Goal: Task Accomplishment & Management: Use online tool/utility

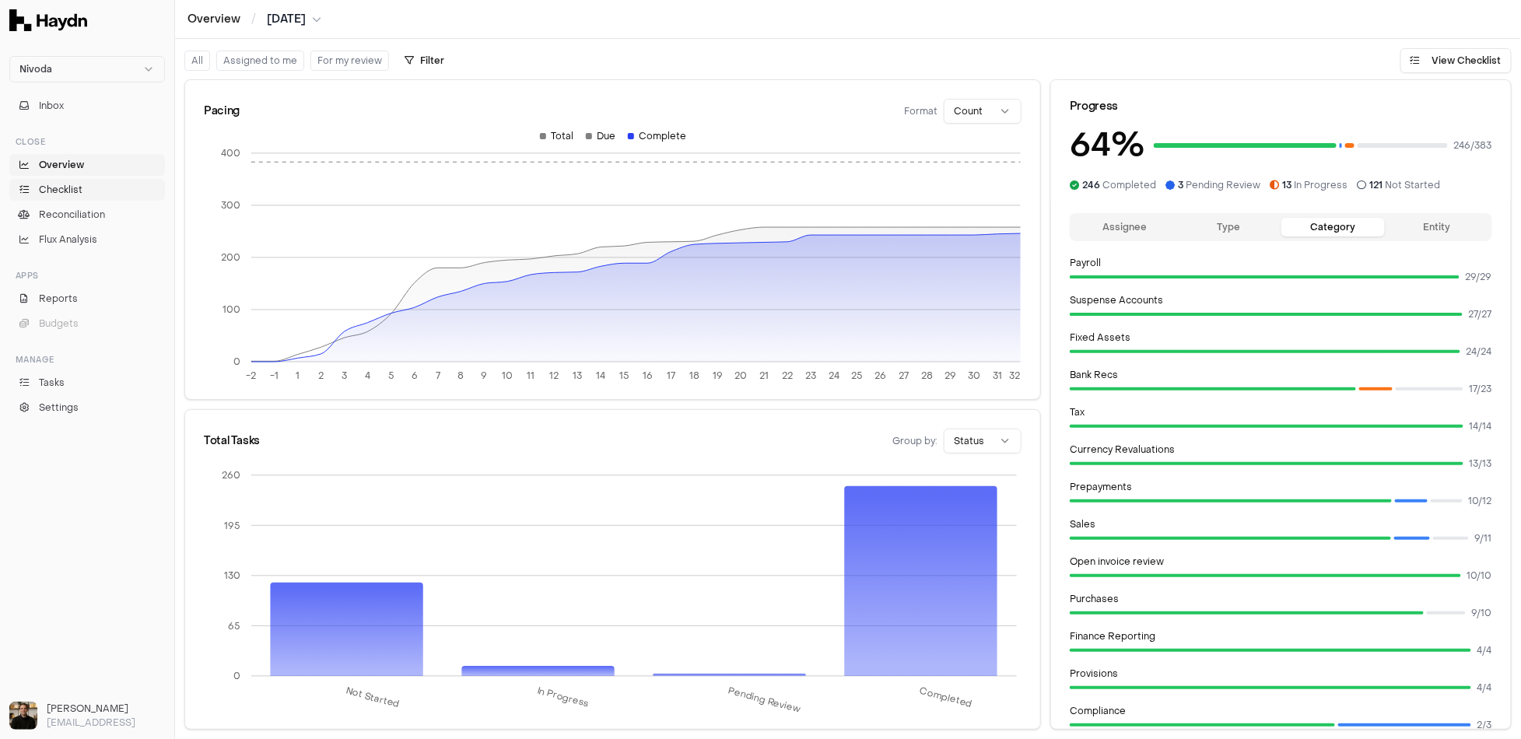
click at [76, 184] on span "Checklist" at bounding box center [61, 190] width 44 height 14
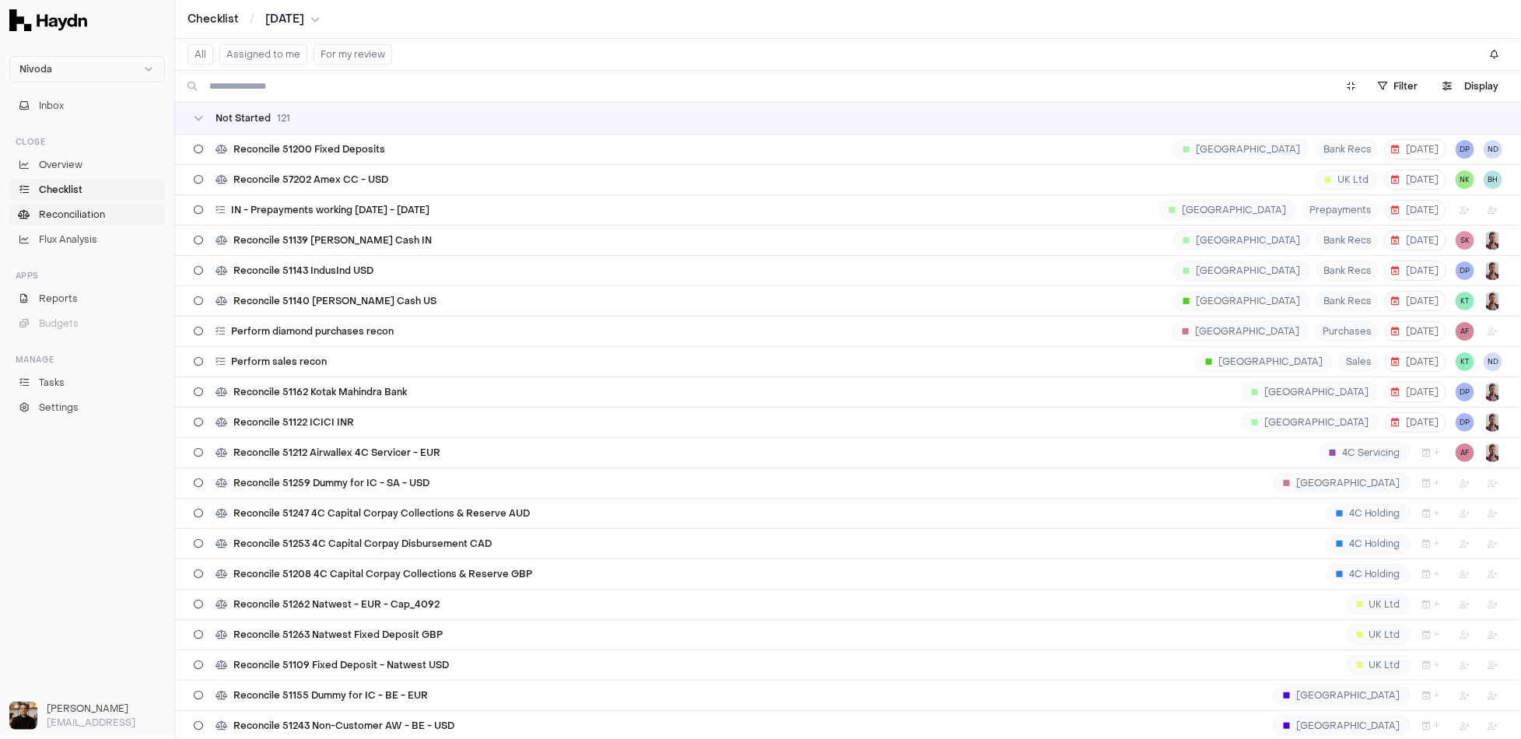
click at [86, 208] on span "Reconciliation" at bounding box center [72, 215] width 66 height 14
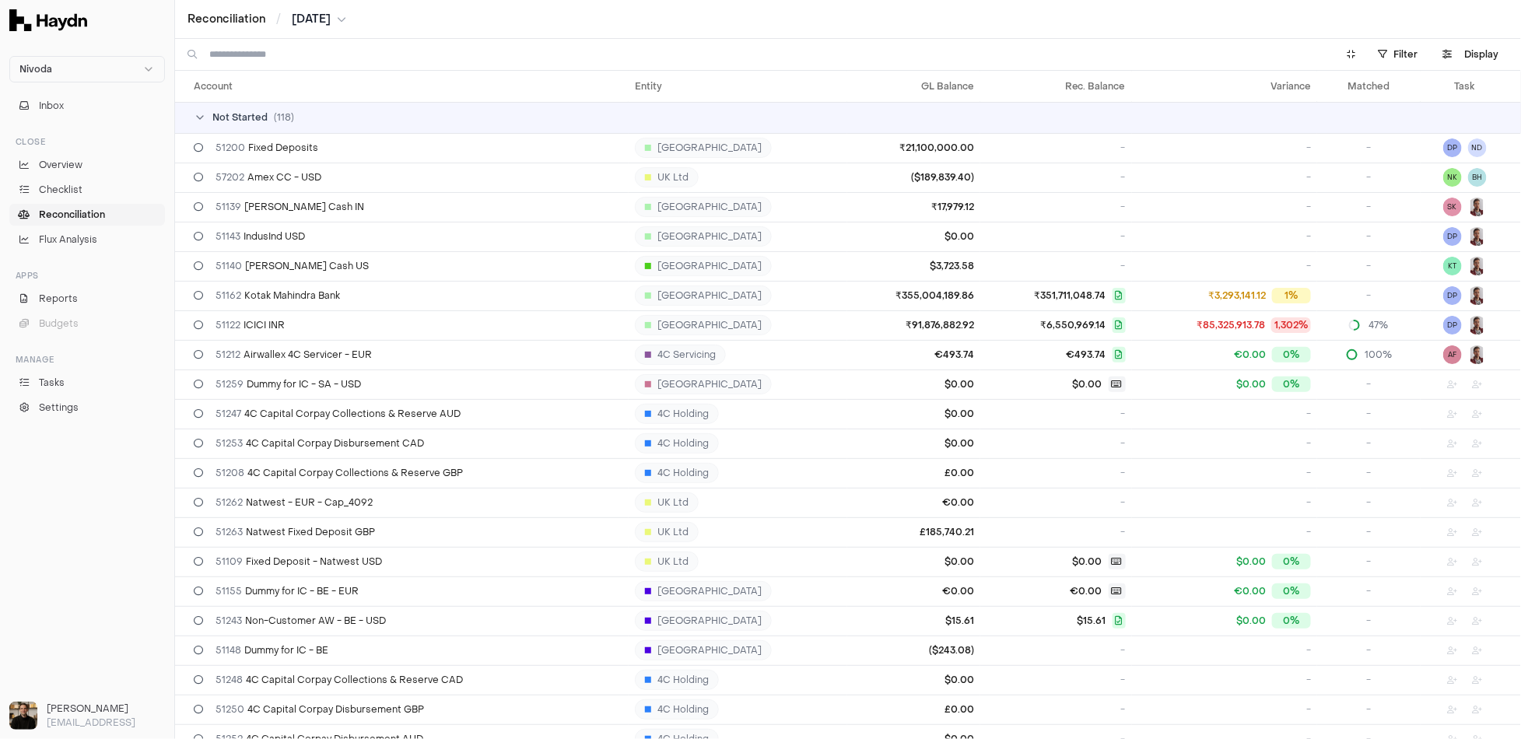
click at [305, 43] on input at bounding box center [763, 54] width 1108 height 31
type input "*******"
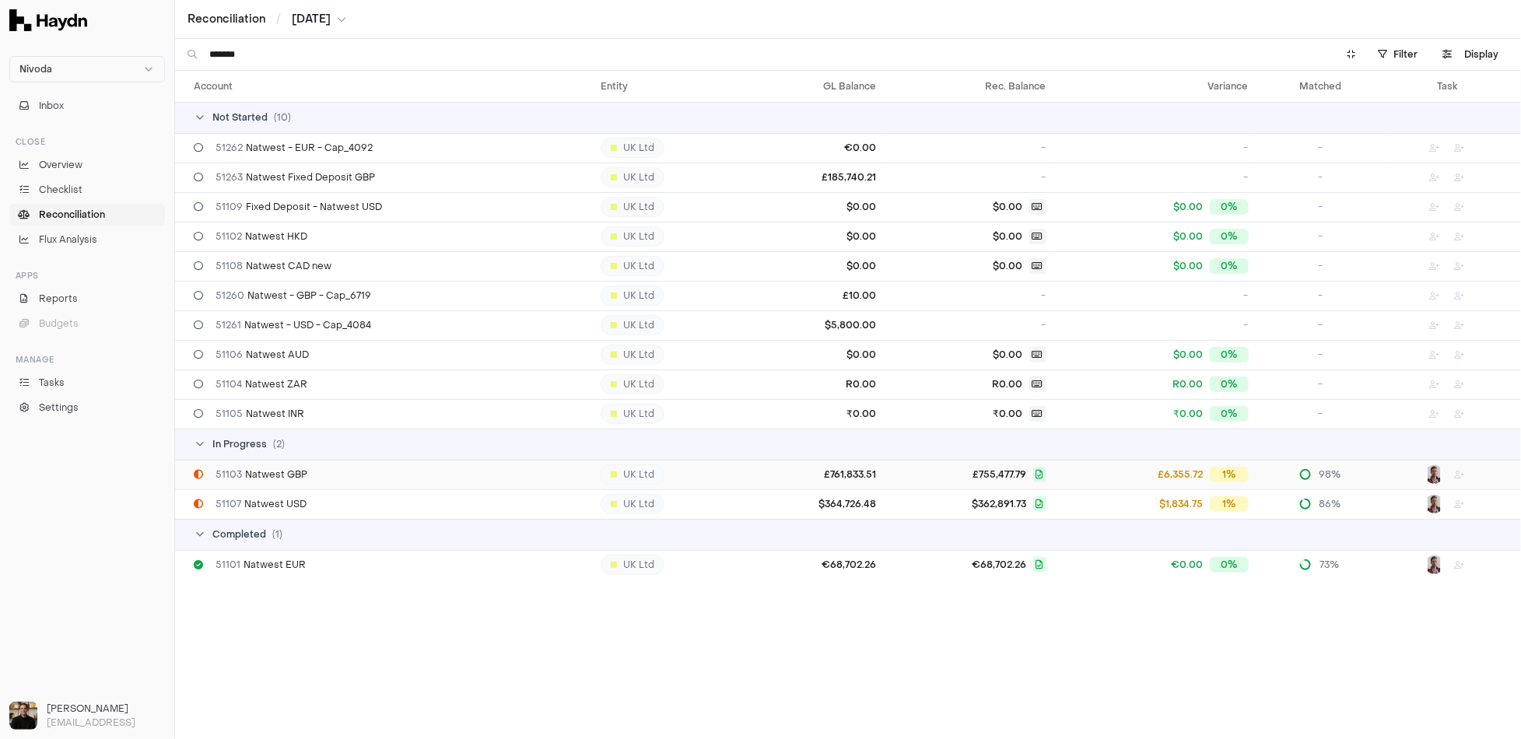
click at [300, 480] on td "51103 Natwest GBP" at bounding box center [384, 475] width 419 height 30
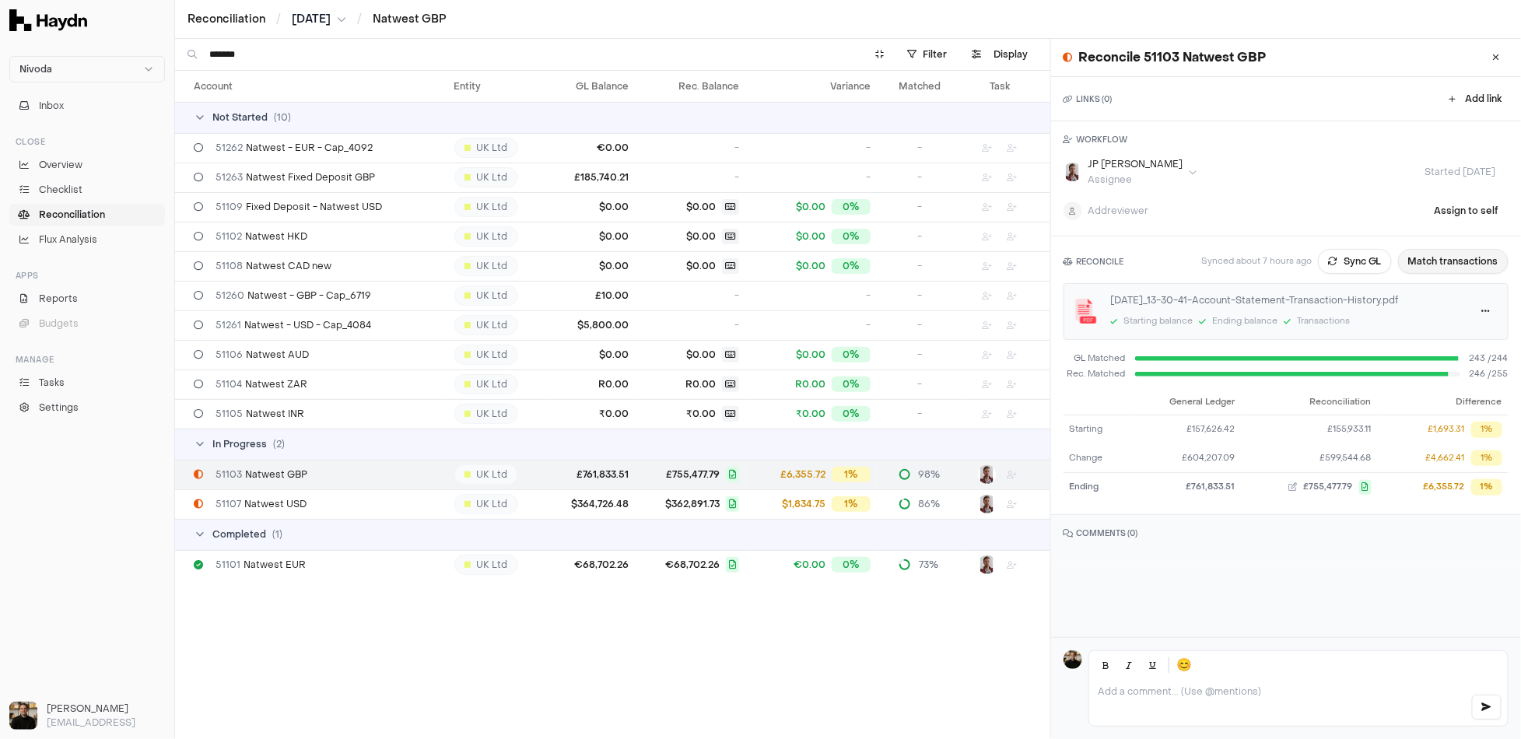
click at [1437, 259] on button "Match transactions" at bounding box center [1453, 261] width 111 height 25
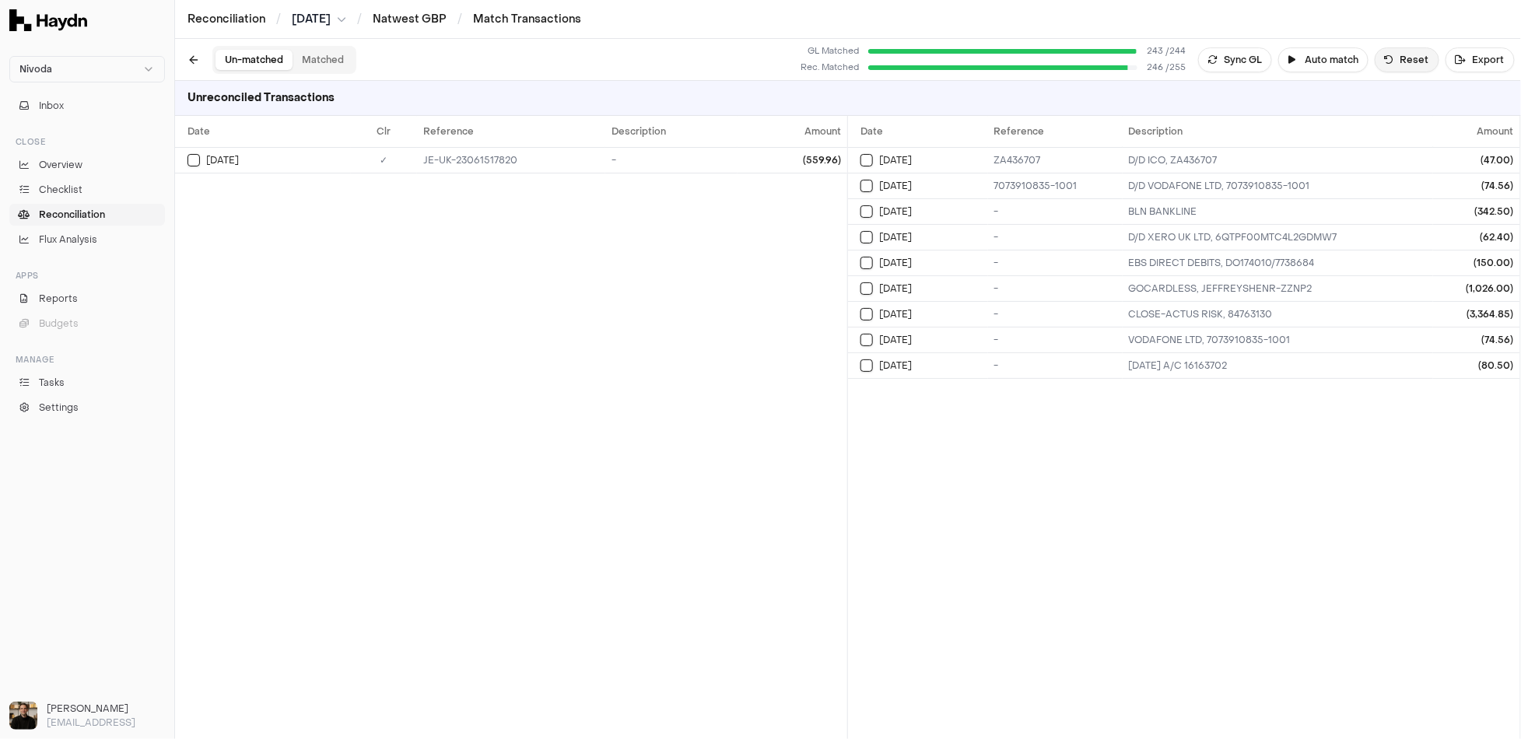
click at [1409, 58] on button "Reset" at bounding box center [1407, 59] width 65 height 25
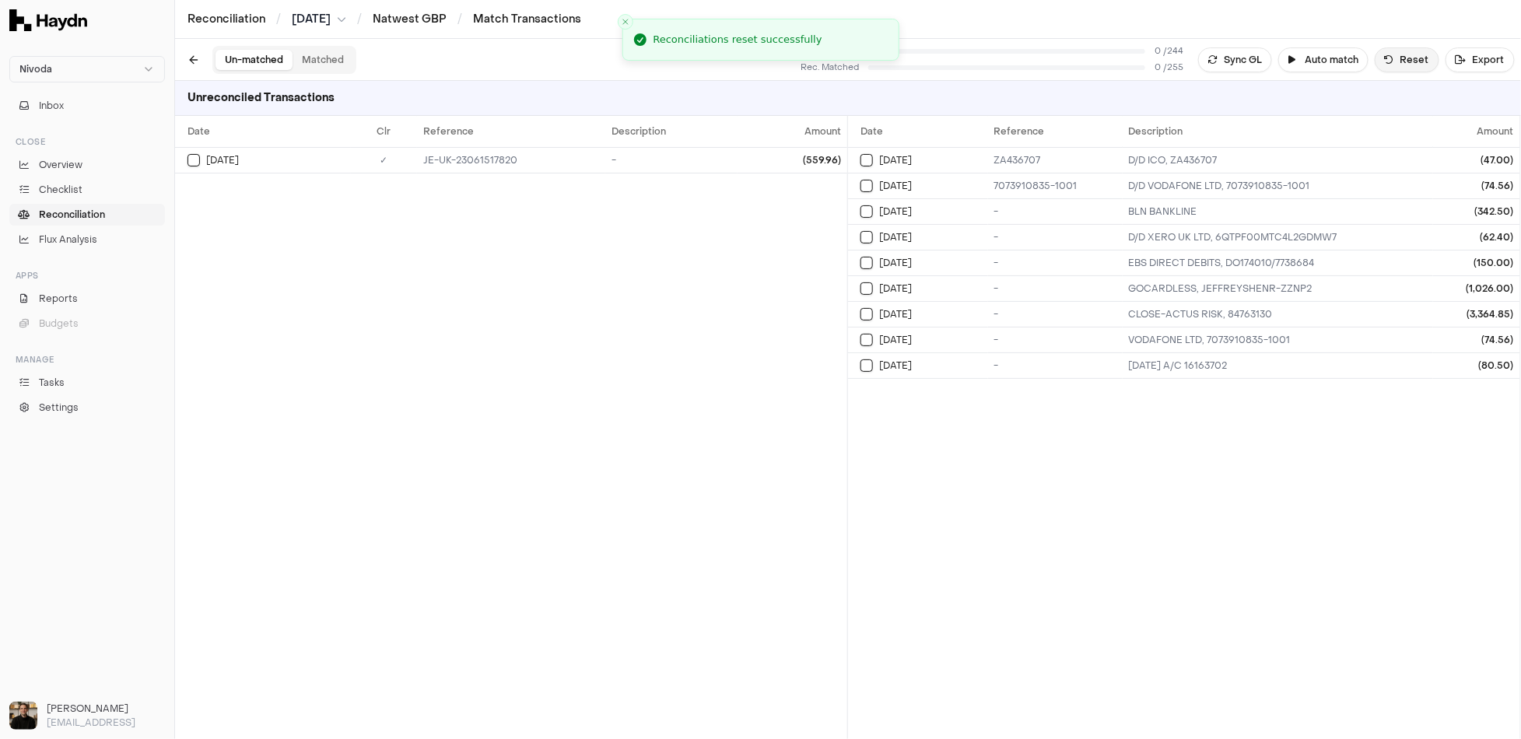
click at [1406, 59] on button "Reset" at bounding box center [1407, 59] width 65 height 25
drag, startPoint x: 377, startPoint y: 223, endPoint x: 356, endPoint y: 19, distance: 205.8
click at [377, 223] on div "Date Clr Reference Description Amount Jul 2 ✓ JE-UK-23061517820 - (559.96)" at bounding box center [511, 427] width 672 height 623
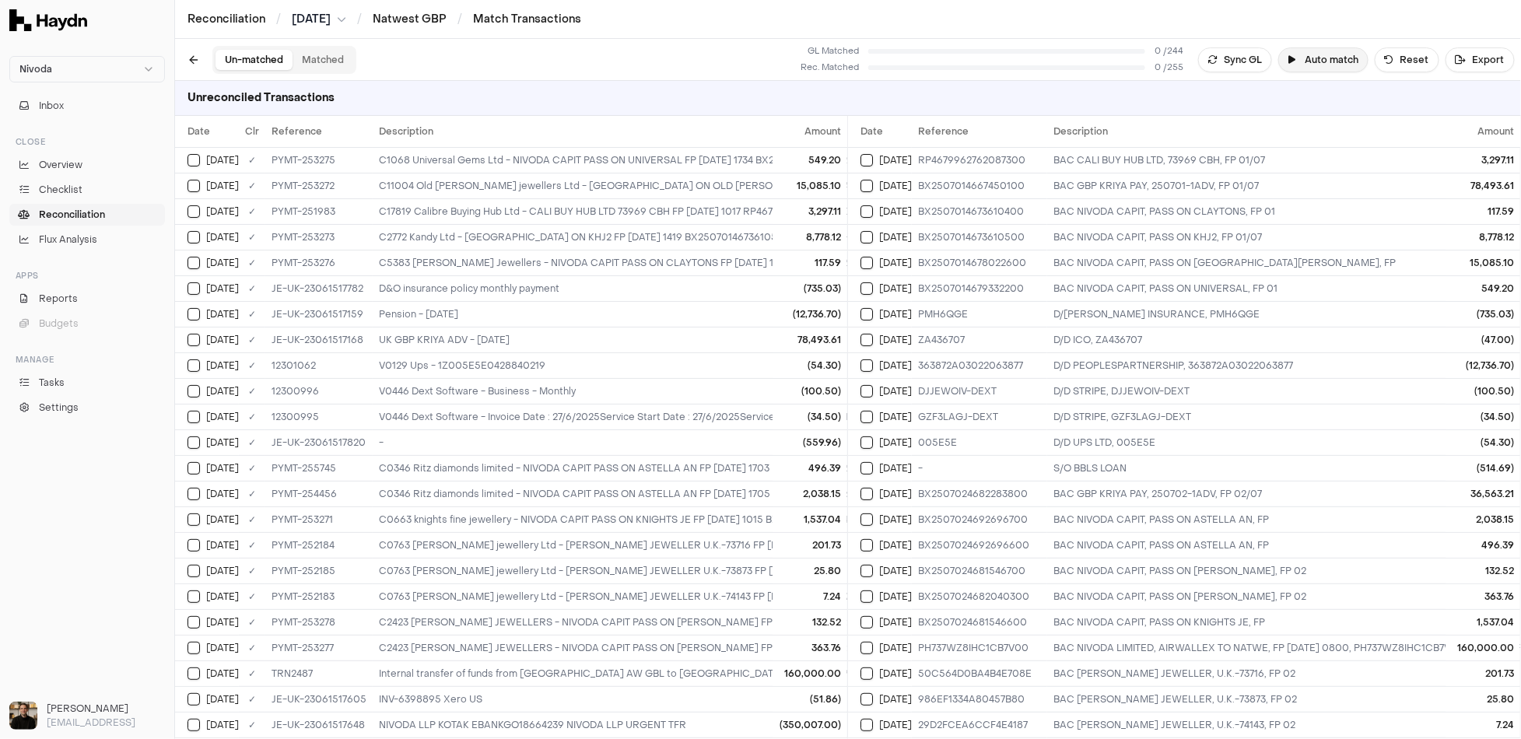
click at [1350, 63] on button "Auto match" at bounding box center [1324, 59] width 90 height 25
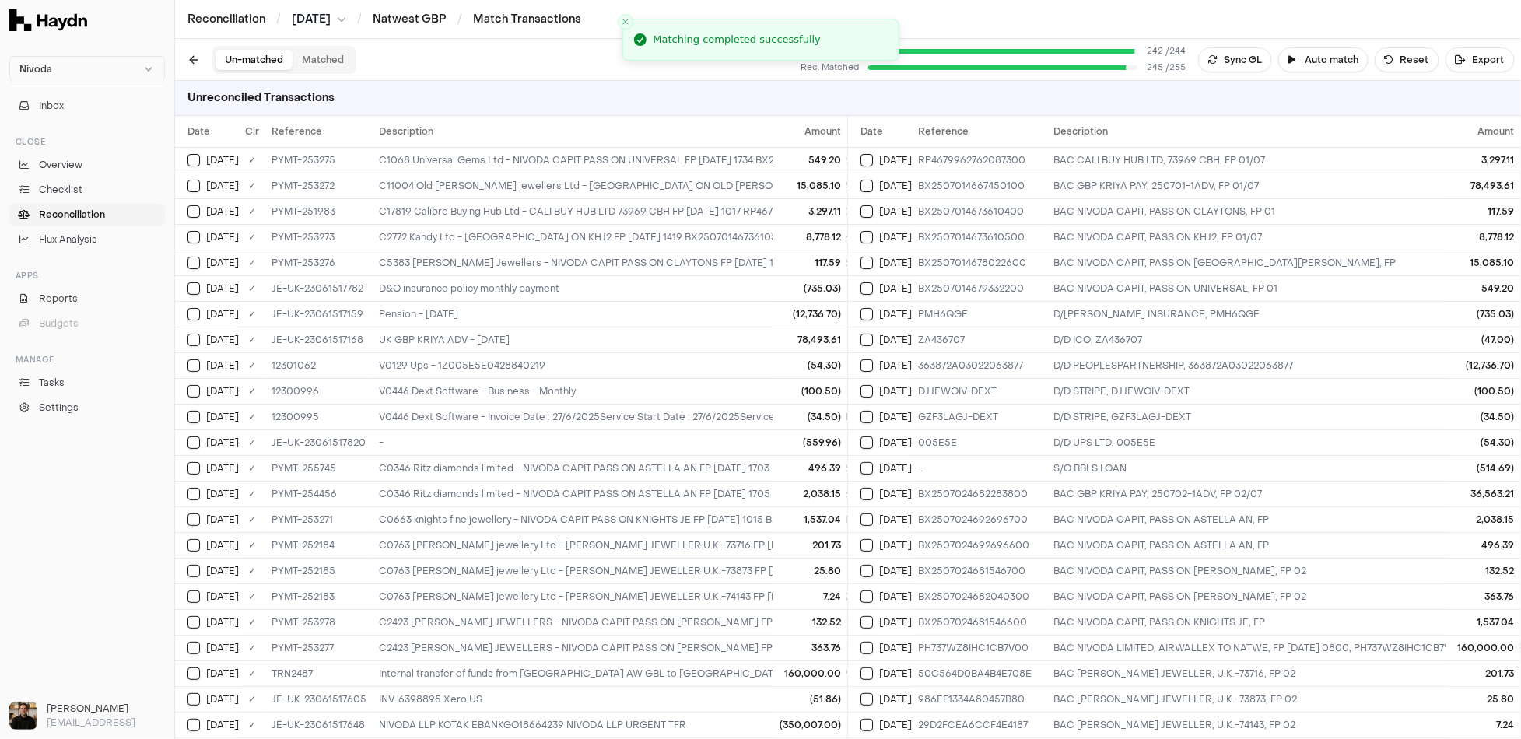
click at [326, 73] on div "Un-matched Matched GL Matched 242 / 244 Rec. Matched 245 / 255 Sync GL Auto mat…" at bounding box center [848, 60] width 1346 height 42
click at [324, 67] on button "Matched" at bounding box center [323, 60] width 61 height 20
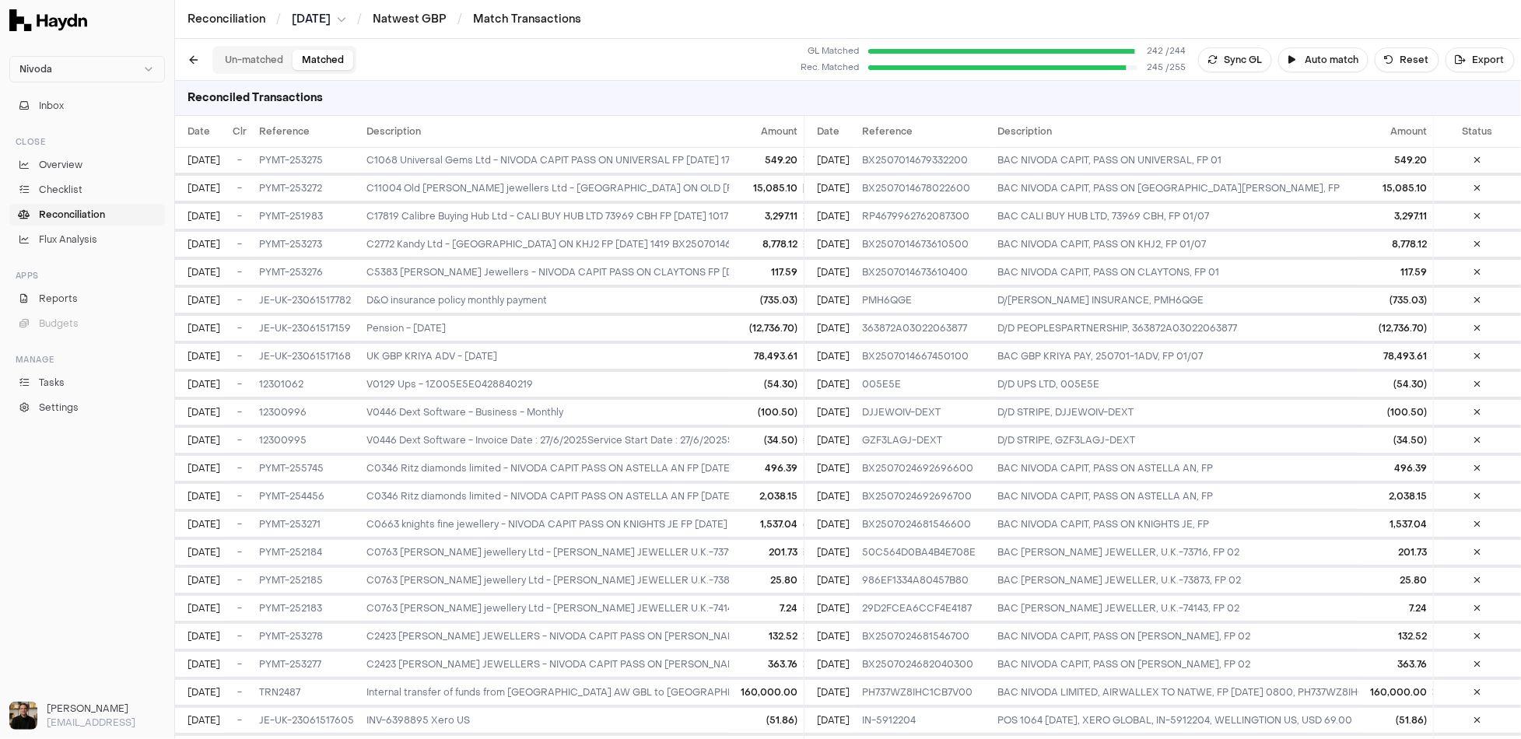
click at [256, 64] on button "Un-matched" at bounding box center [254, 60] width 77 height 20
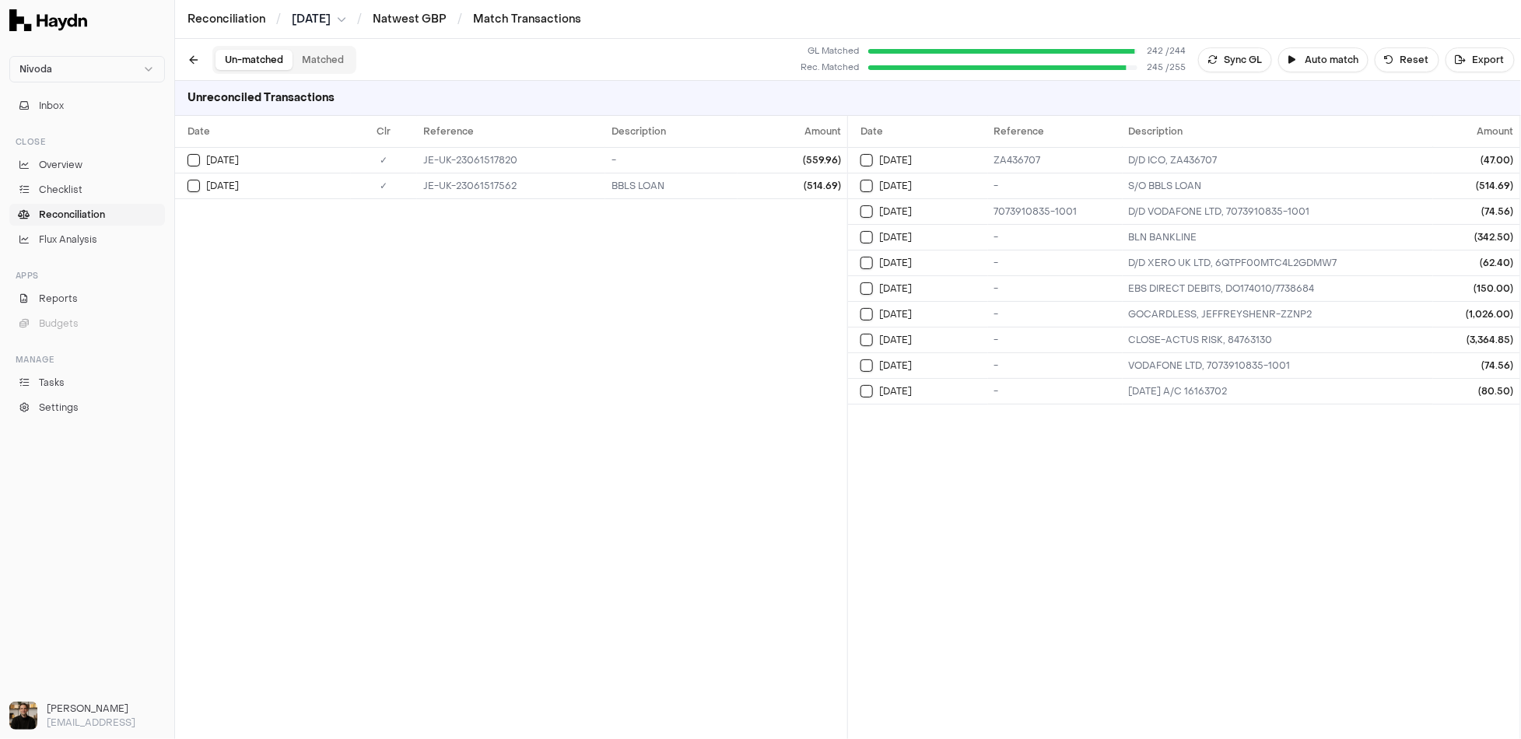
click at [322, 57] on button "Matched" at bounding box center [323, 60] width 61 height 20
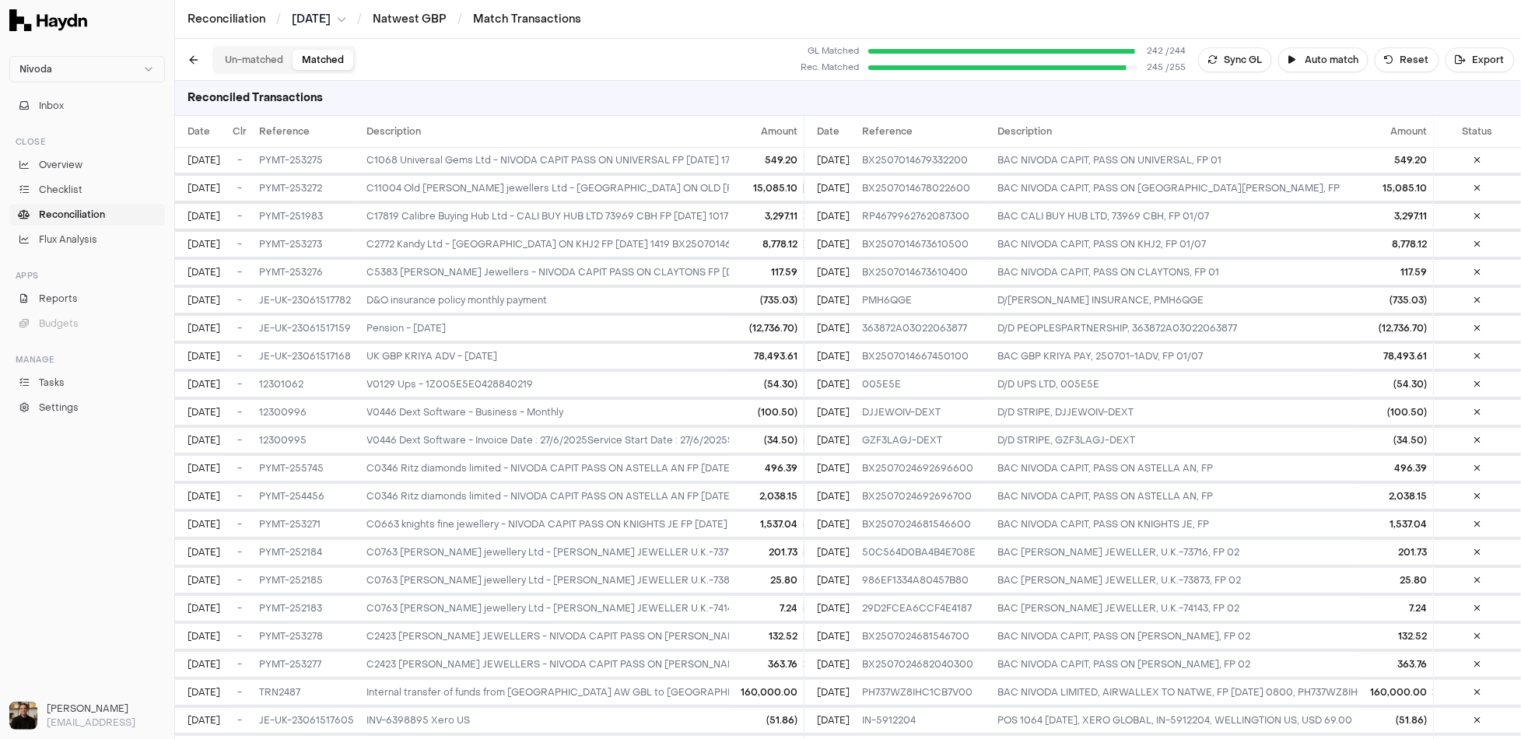
click at [256, 57] on button "Un-matched" at bounding box center [254, 60] width 77 height 20
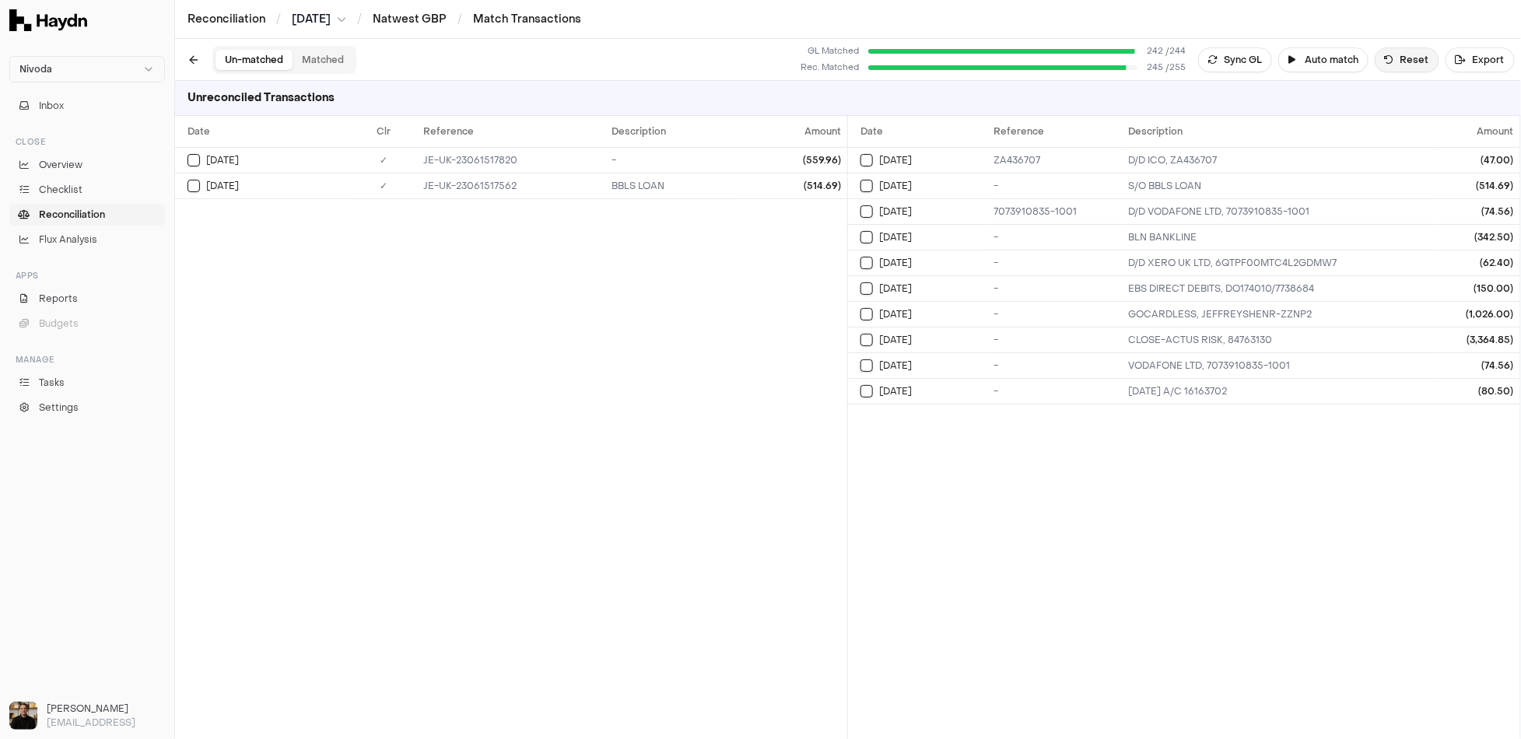
click at [1399, 59] on button "Reset" at bounding box center [1407, 59] width 65 height 25
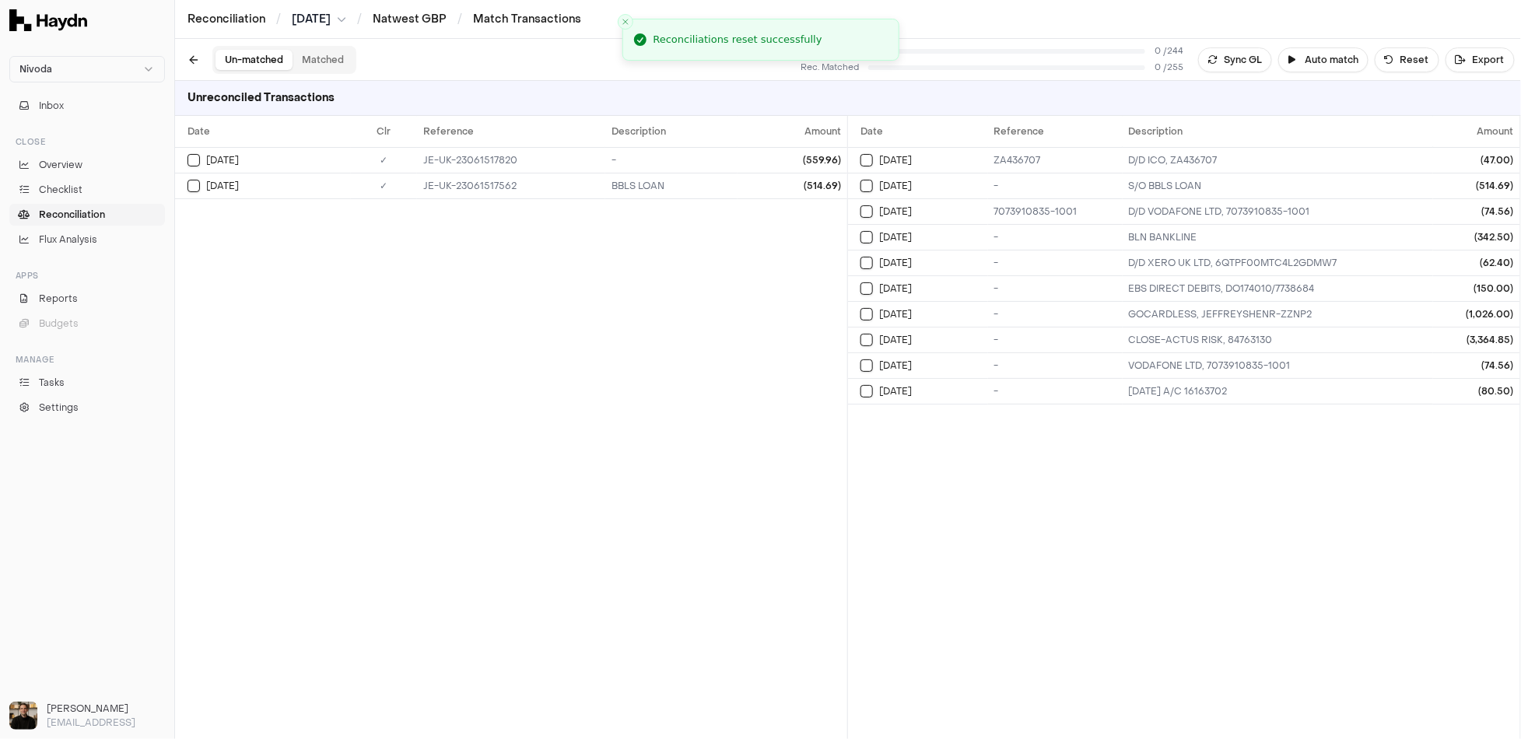
click at [110, 211] on link "Reconciliation" at bounding box center [87, 215] width 156 height 22
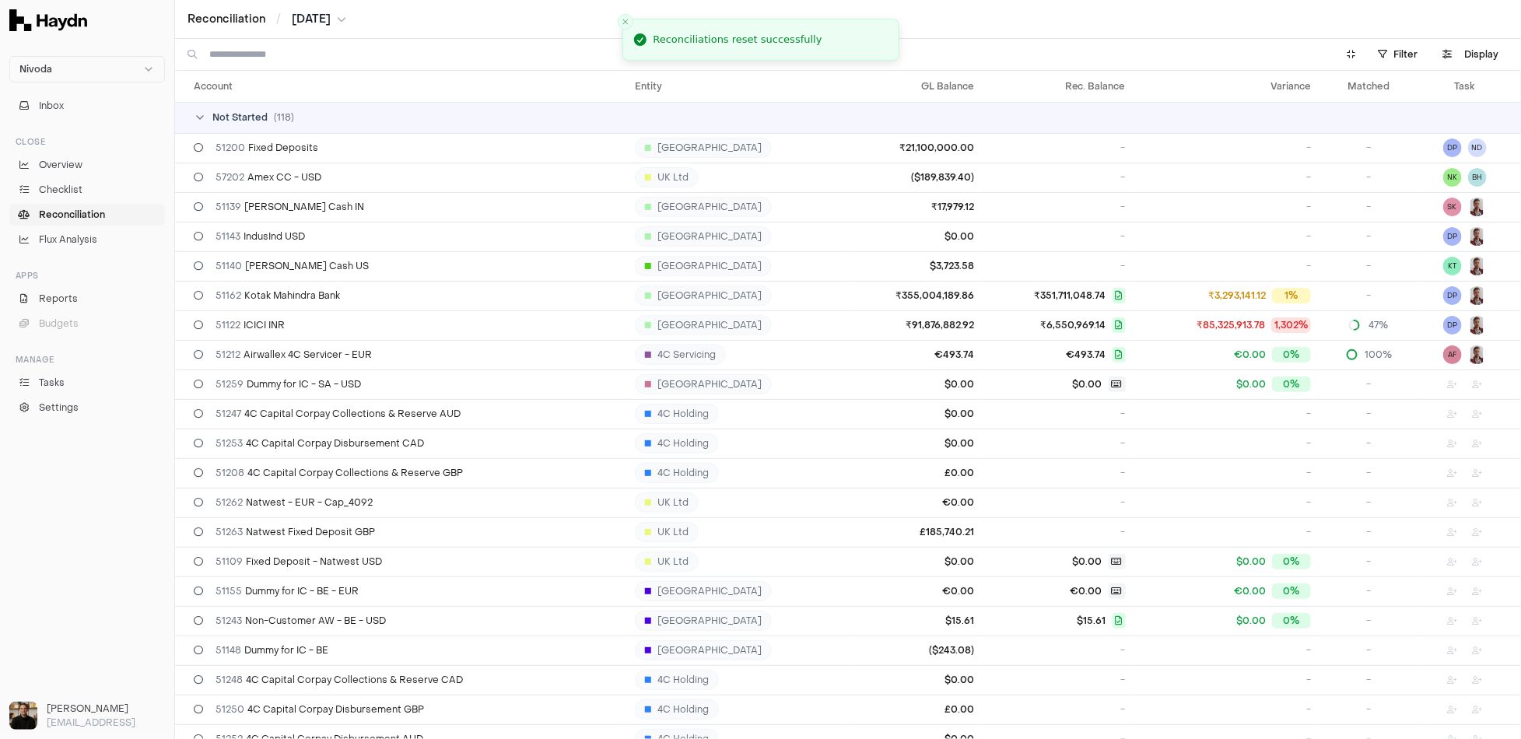
click at [321, 58] on input at bounding box center [763, 54] width 1108 height 31
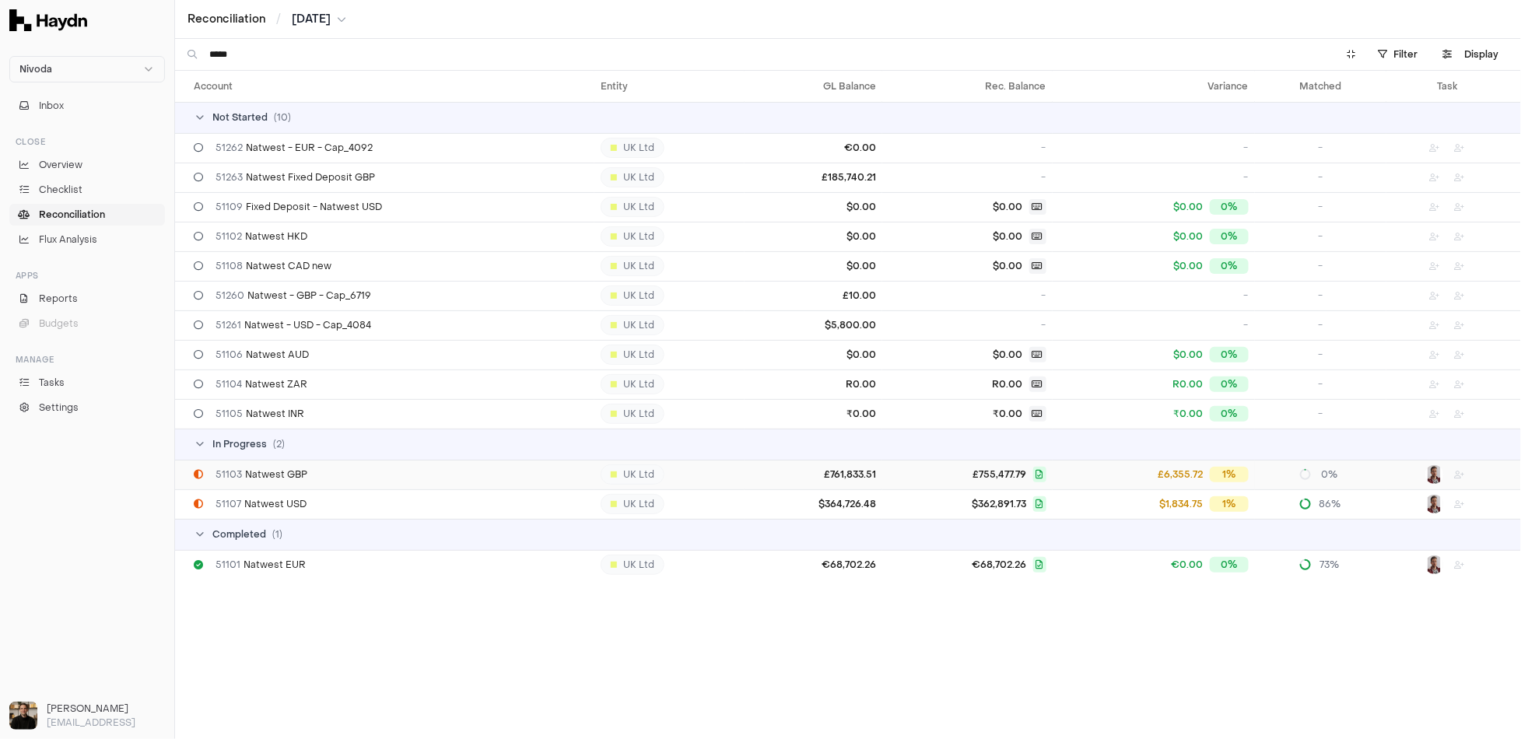
type input "*****"
click at [336, 472] on div "51103 Natwest GBP" at bounding box center [391, 474] width 395 height 12
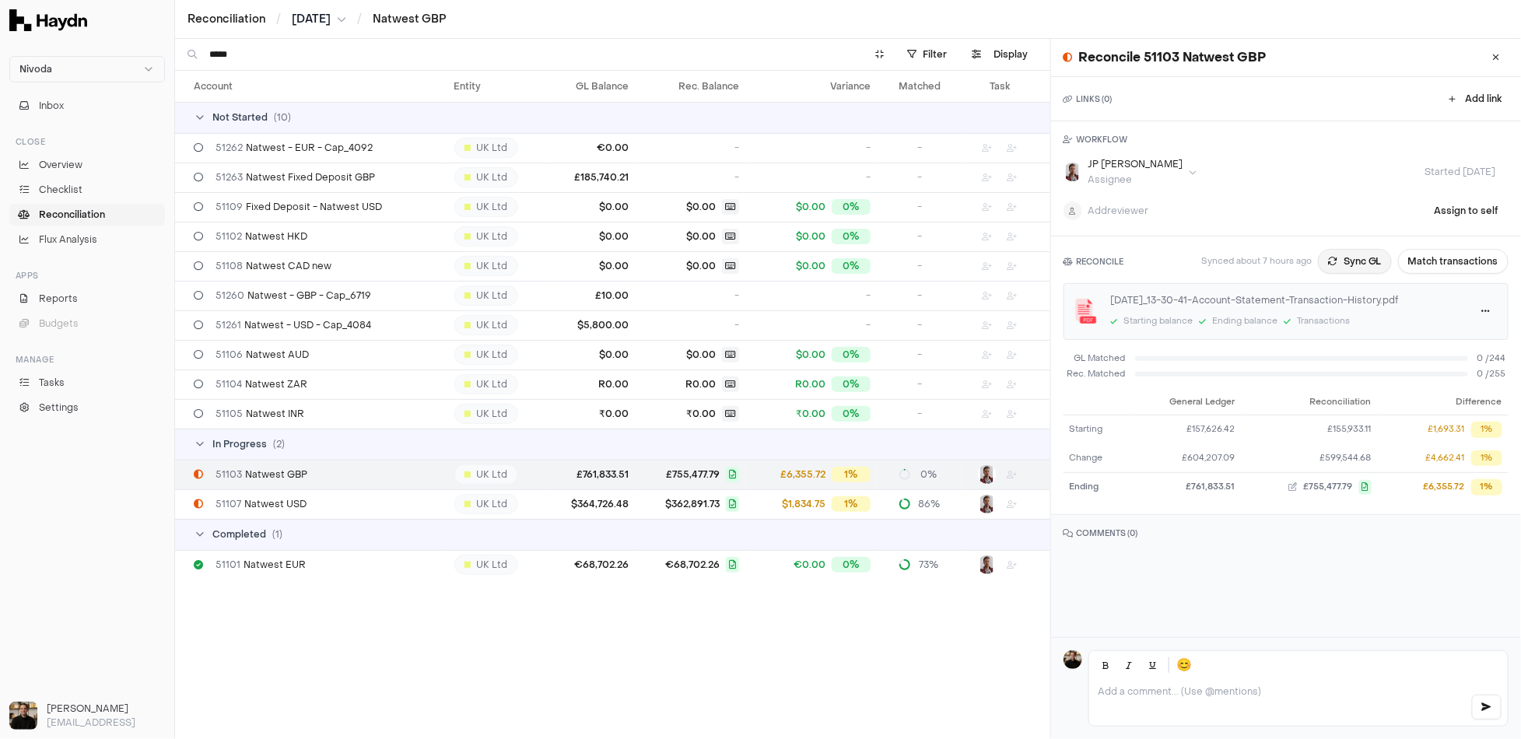
click at [1328, 260] on icon at bounding box center [1332, 261] width 9 height 9
click at [1424, 259] on button "Match transactions" at bounding box center [1453, 261] width 111 height 25
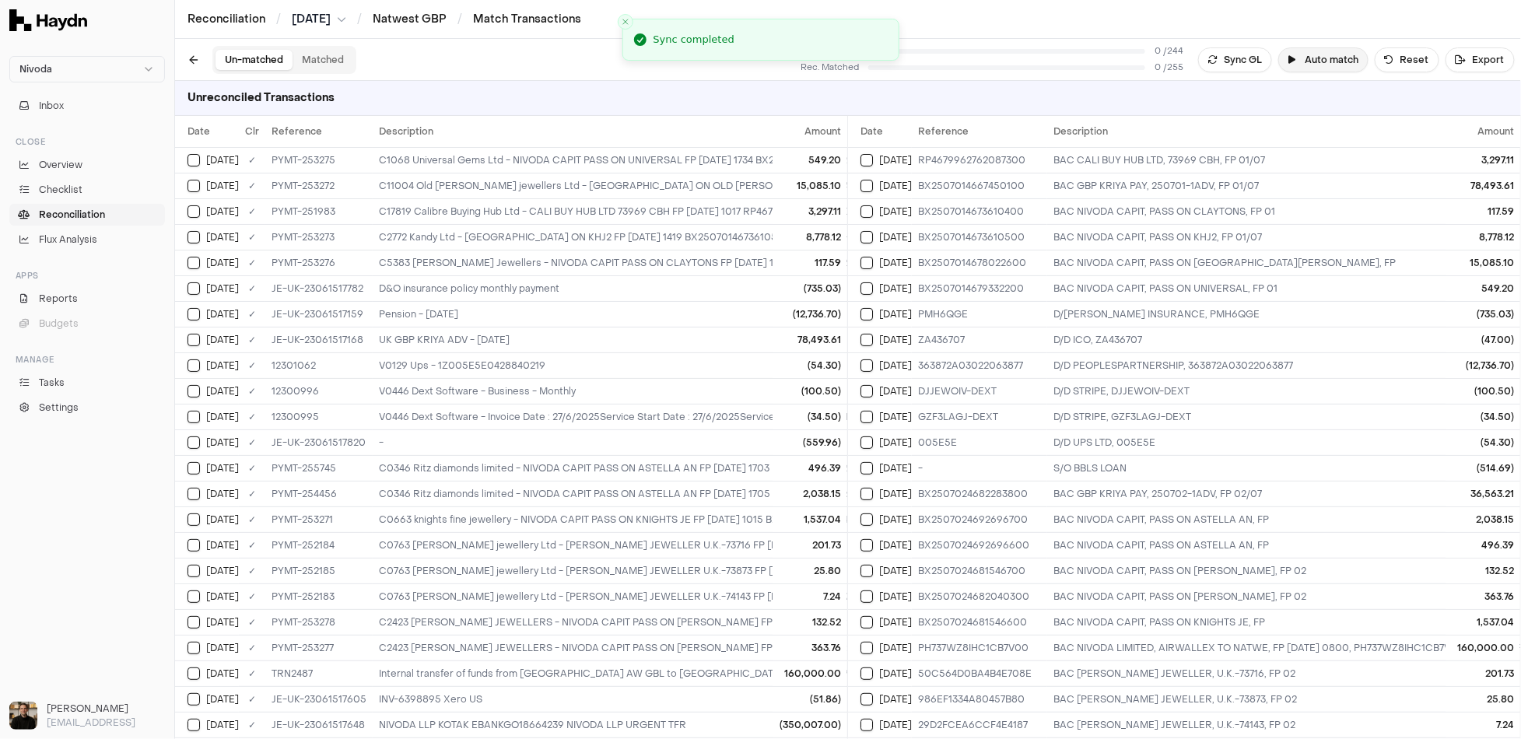
click at [1336, 63] on button "Auto match" at bounding box center [1324, 59] width 90 height 25
click at [626, 23] on icon "Close toast" at bounding box center [625, 21] width 9 height 9
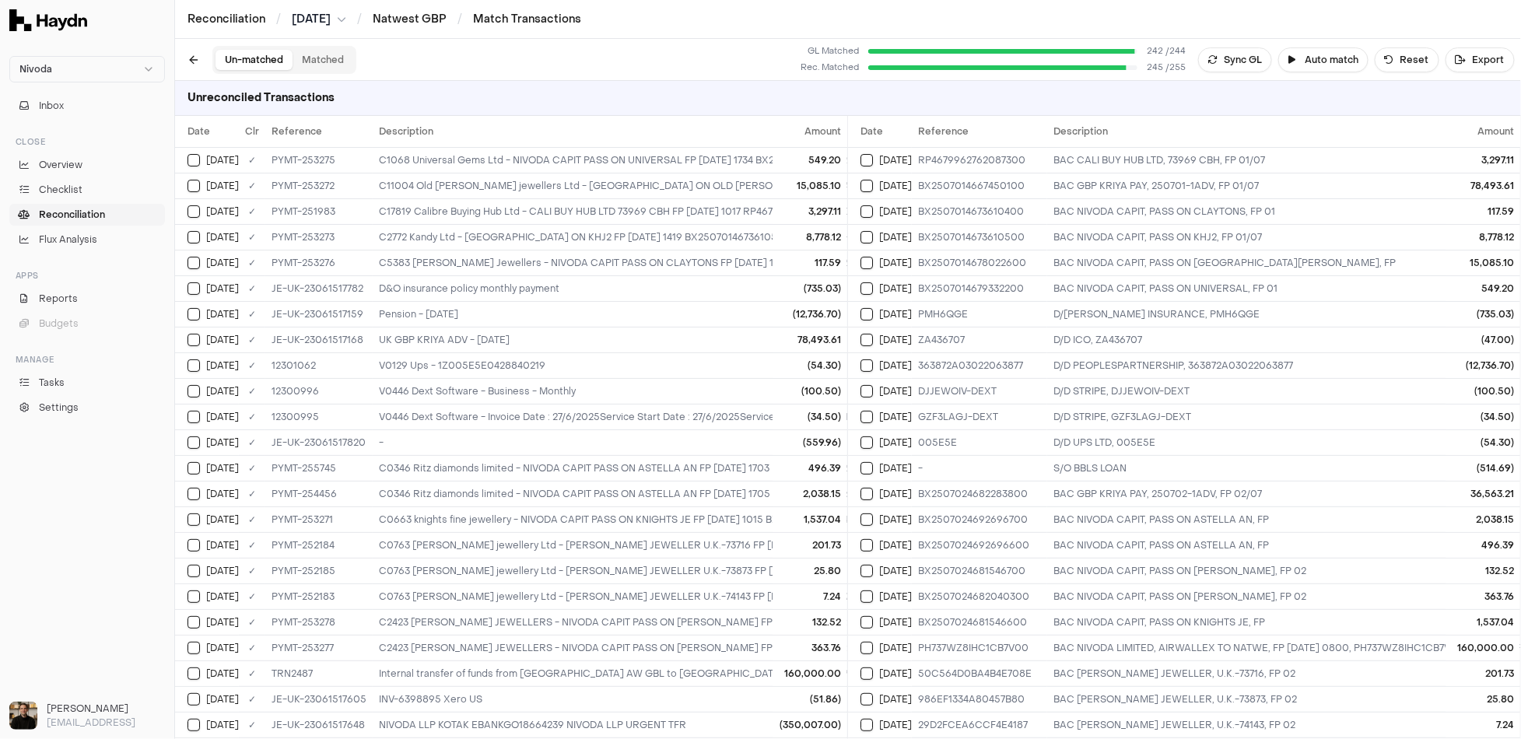
click at [566, 54] on div "Un-matched Matched GL Matched 242 / 244 Rec. Matched 245 / 255 Sync GL Auto mat…" at bounding box center [848, 60] width 1346 height 42
click at [201, 56] on button at bounding box center [193, 59] width 25 height 25
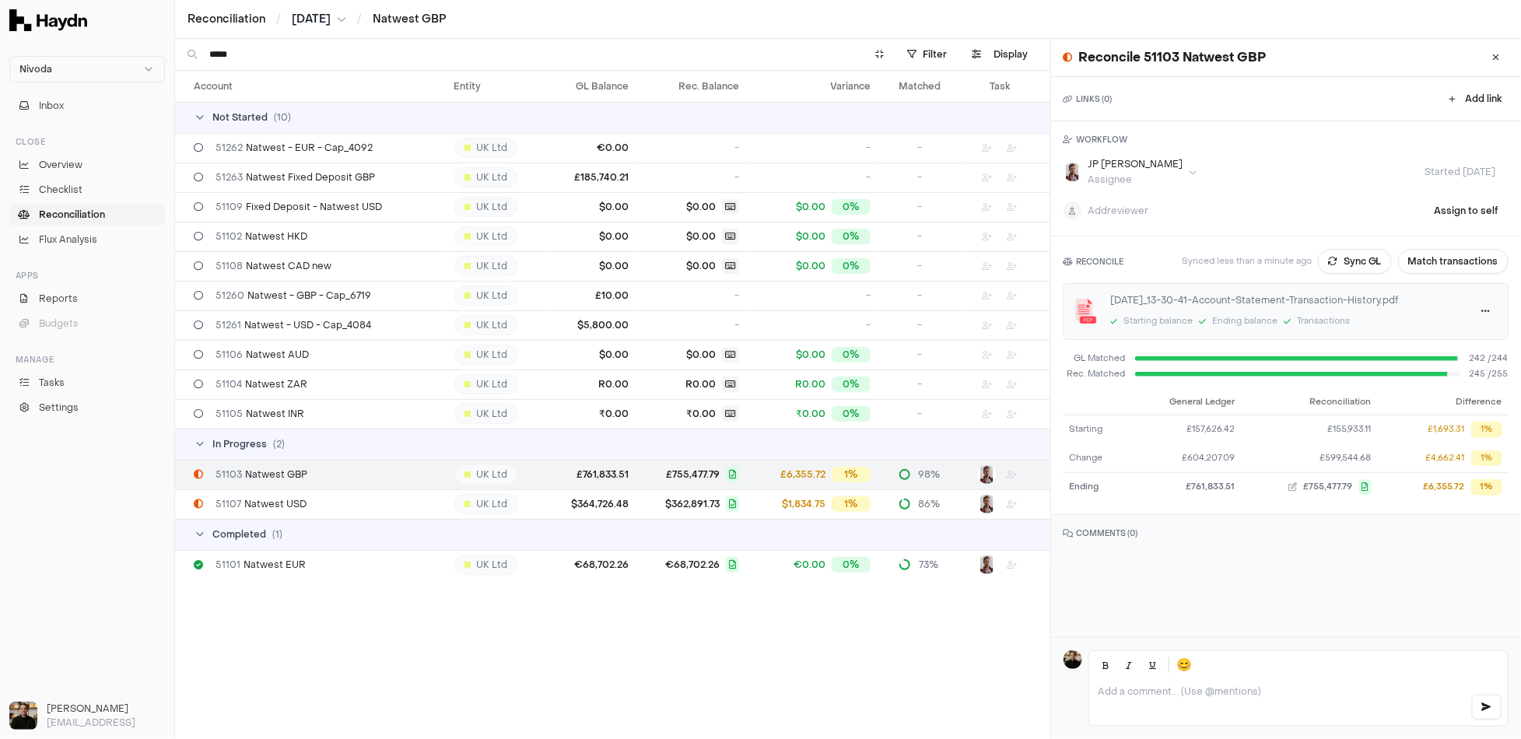
click at [346, 475] on div "51103 Natwest GBP" at bounding box center [318, 474] width 248 height 12
click at [292, 468] on span "51103 Natwest GBP" at bounding box center [262, 474] width 92 height 12
click at [1434, 258] on button "Match transactions" at bounding box center [1453, 261] width 111 height 25
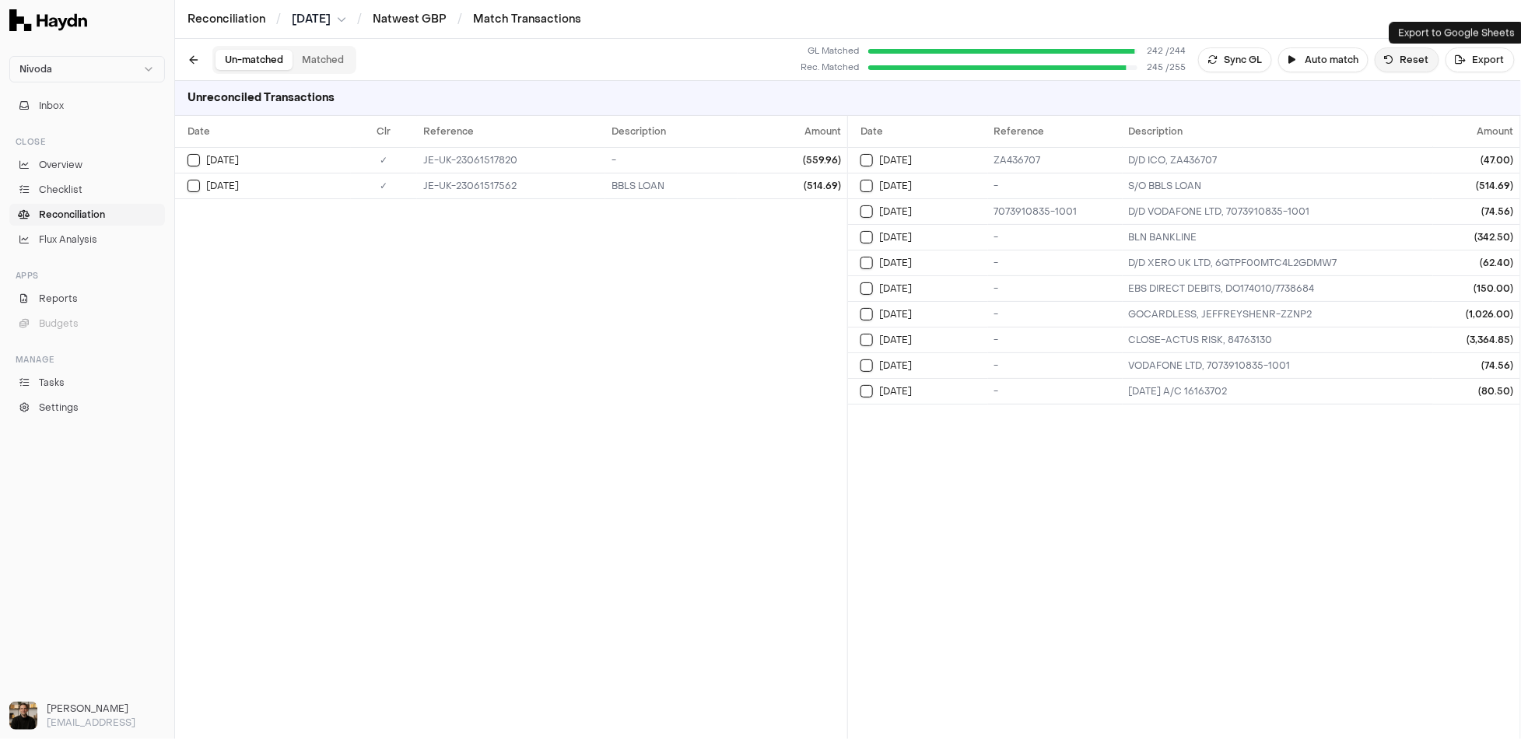
click at [1406, 65] on button "Reset" at bounding box center [1407, 59] width 65 height 25
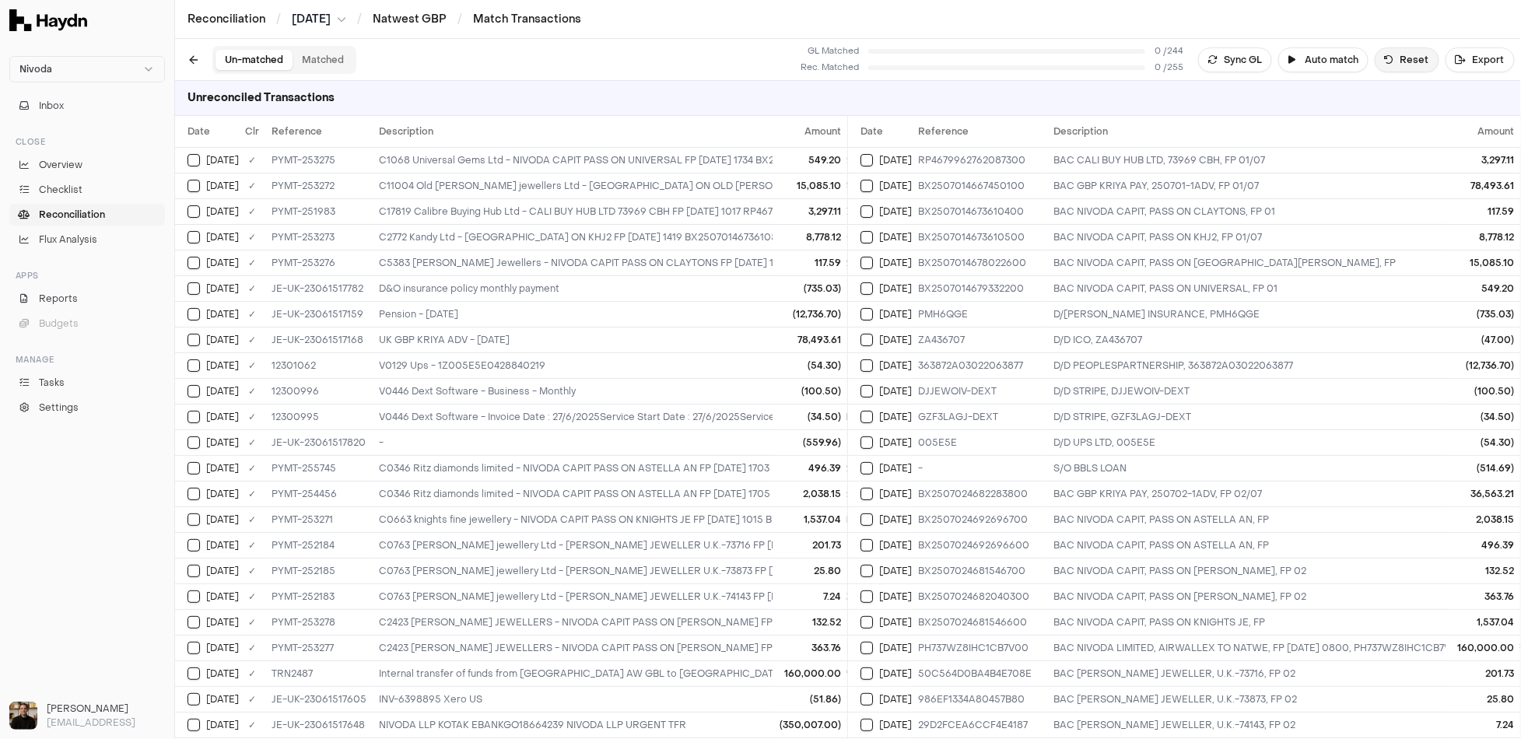
click at [1414, 61] on button "Reset" at bounding box center [1407, 59] width 65 height 25
click at [1320, 61] on button "Auto match" at bounding box center [1324, 59] width 90 height 25
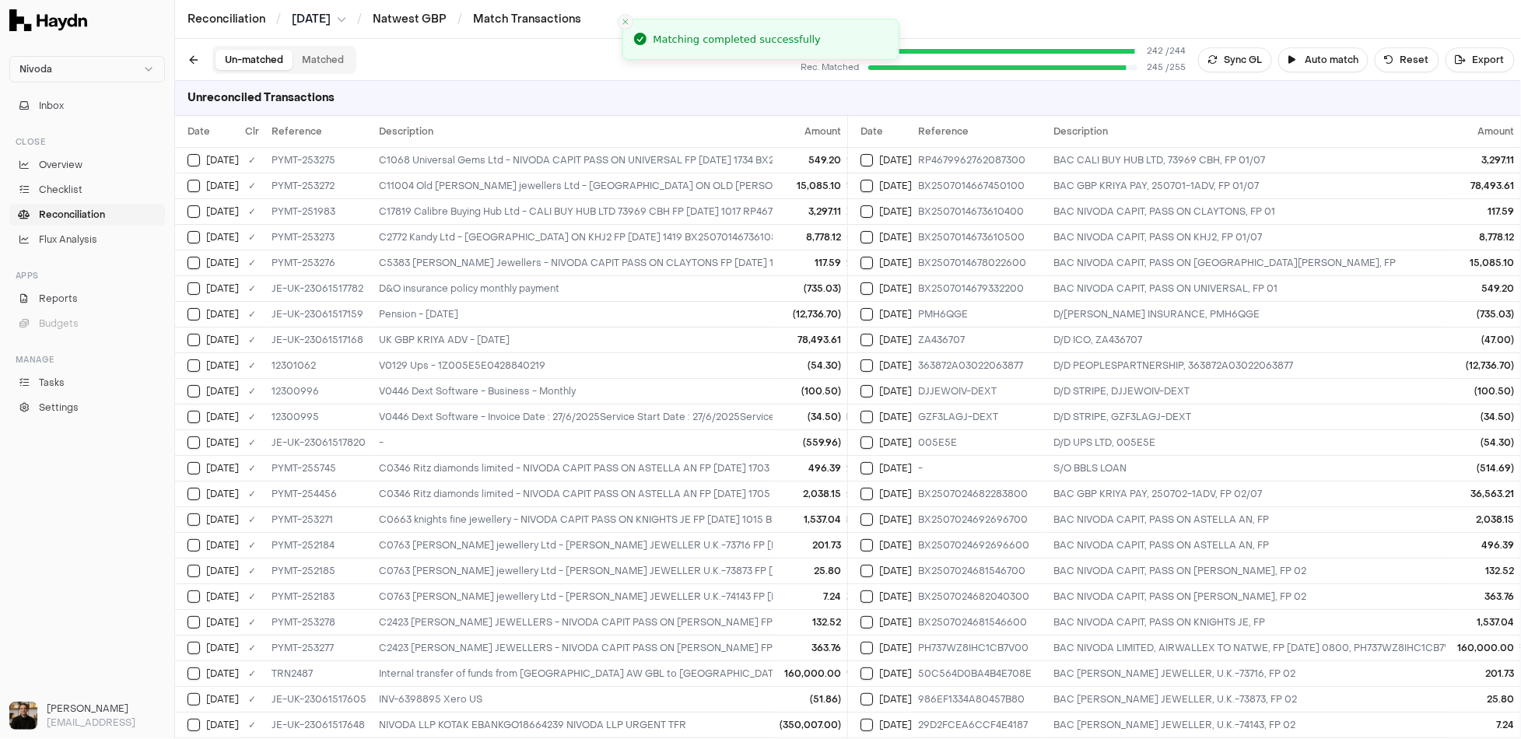
click at [629, 20] on icon "Close toast" at bounding box center [625, 21] width 9 height 9
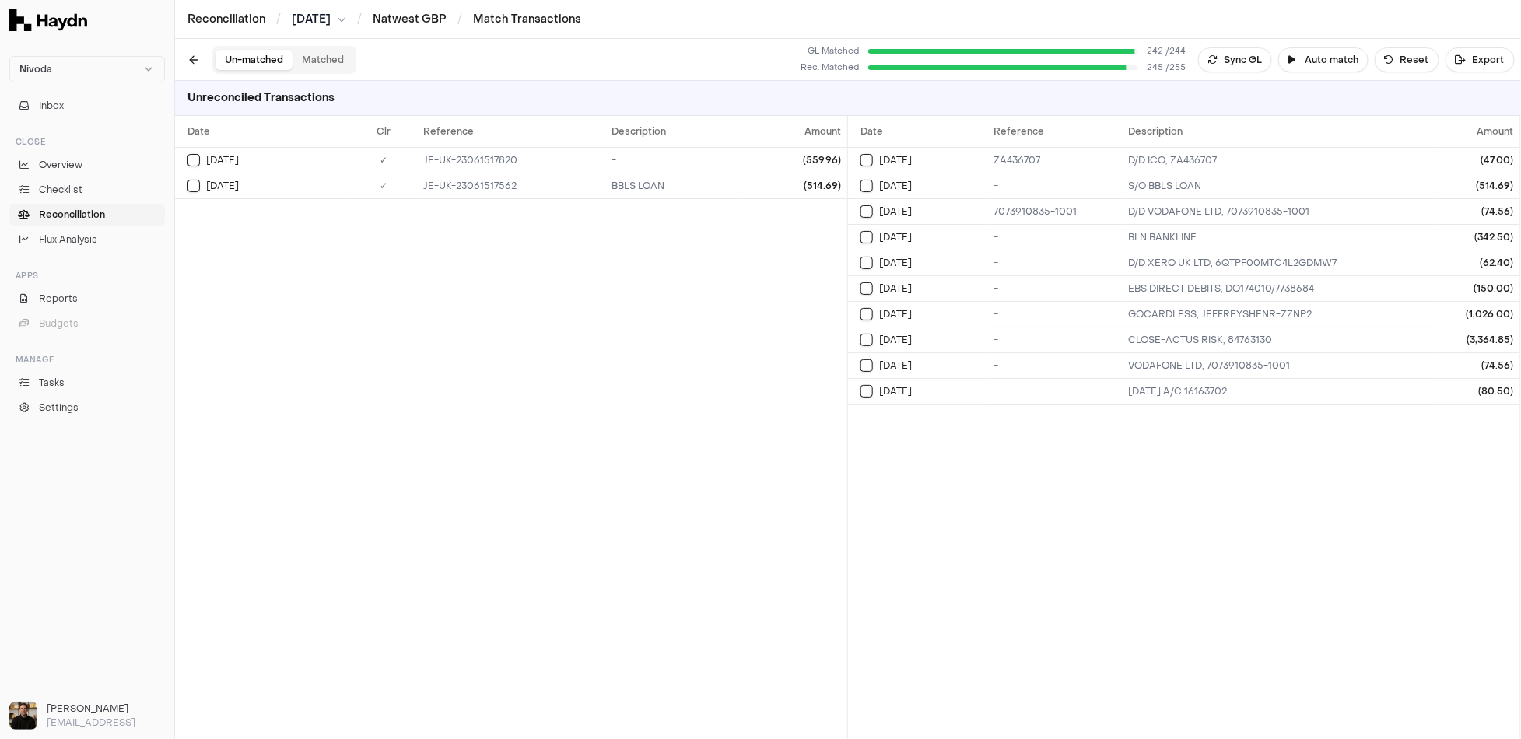
click at [586, 310] on div "Date Clr Reference Description Amount [DATE] ✓ JE-UK-23061517820 - (559.96) [DA…" at bounding box center [511, 427] width 672 height 623
click at [82, 212] on span "Reconciliation" at bounding box center [72, 215] width 66 height 14
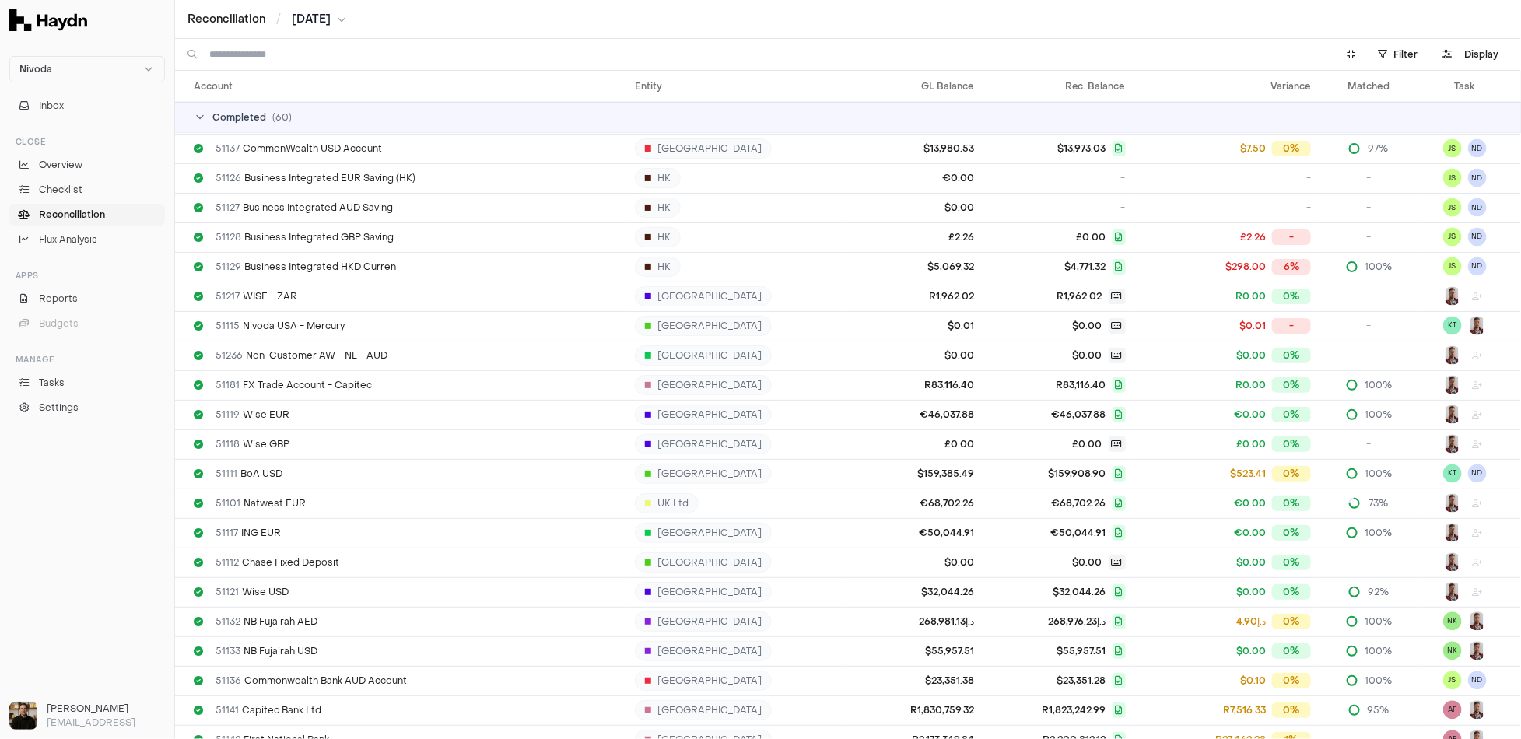
scroll to position [4426, 0]
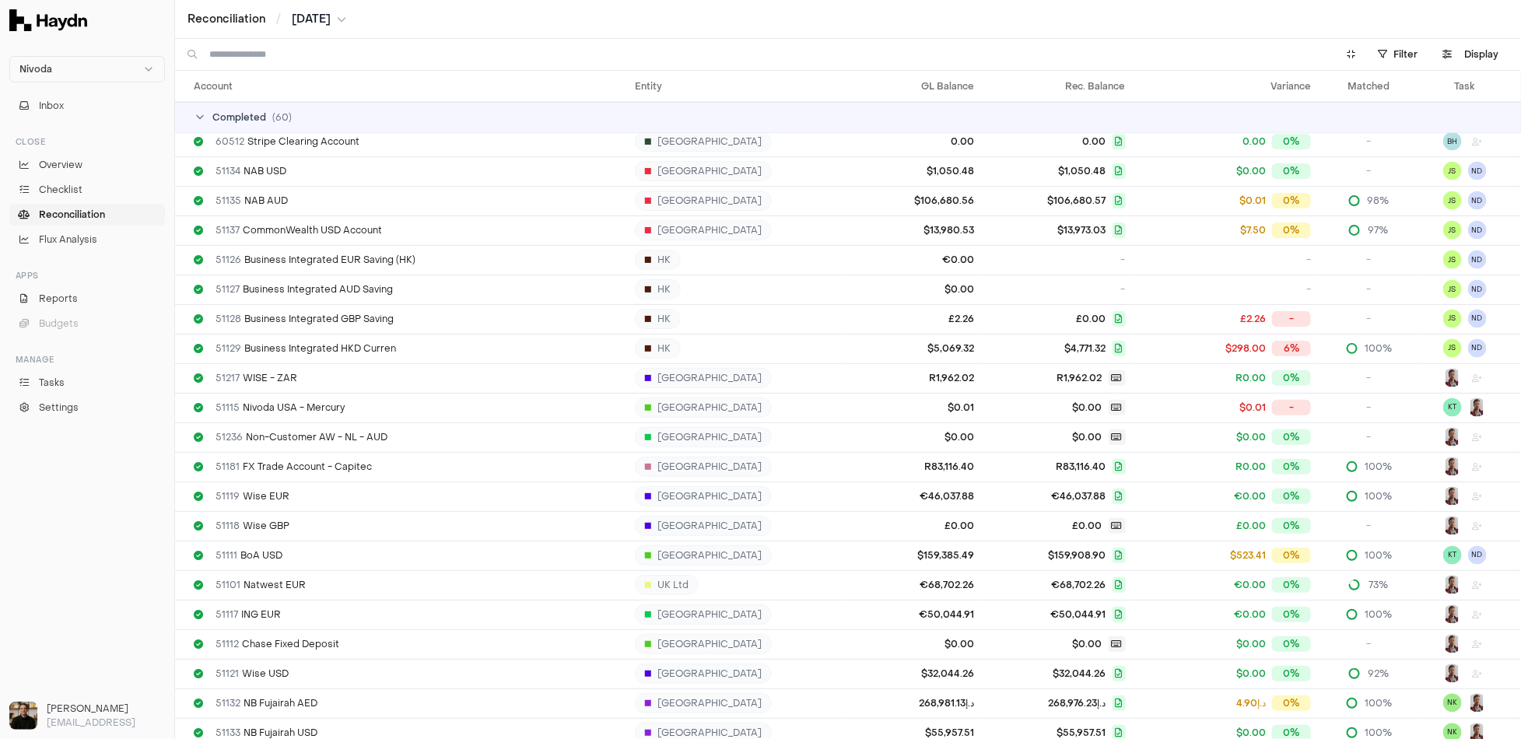
click at [222, 115] on span "Completed" at bounding box center [239, 117] width 54 height 12
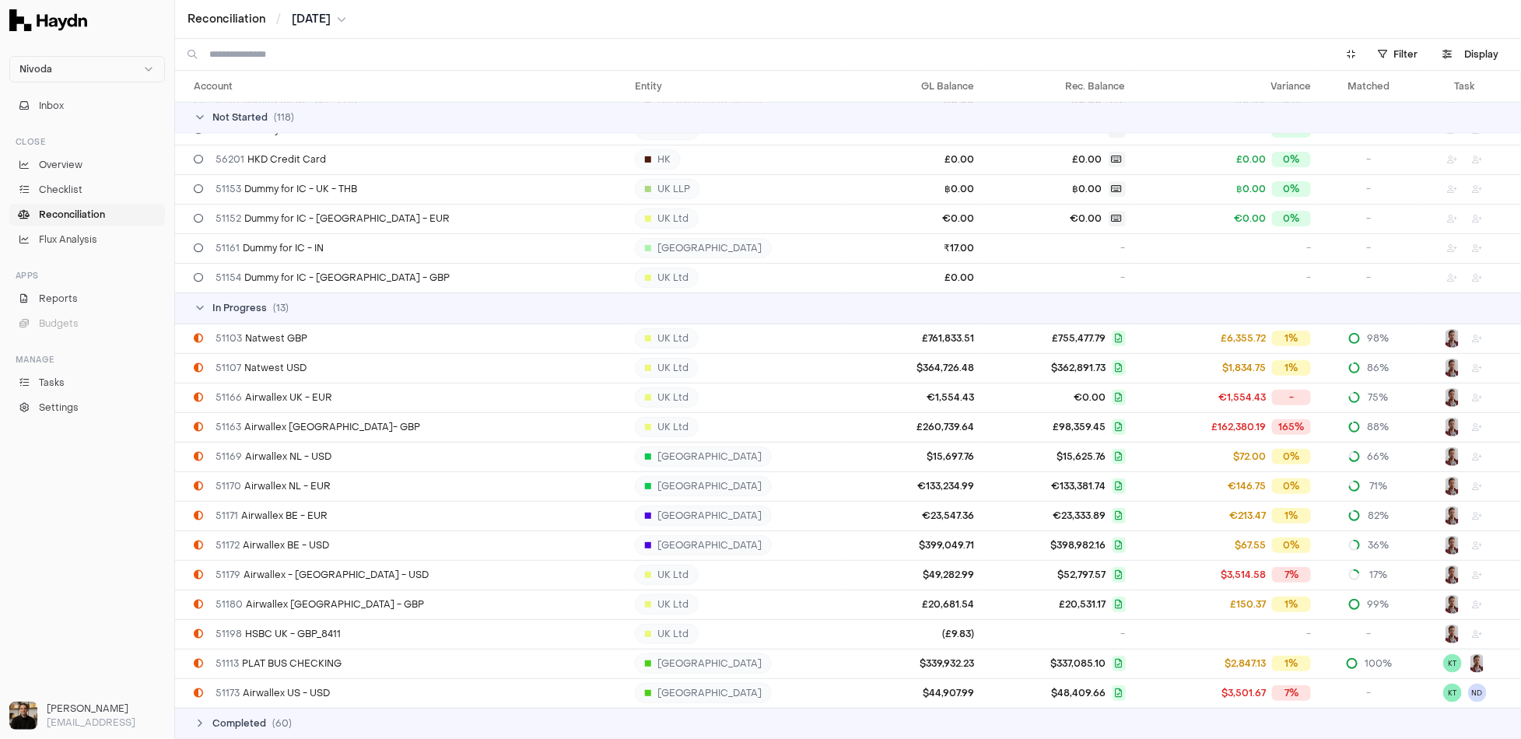
scroll to position [3269, 0]
click at [291, 339] on span "51103 Natwest GBP" at bounding box center [262, 340] width 92 height 12
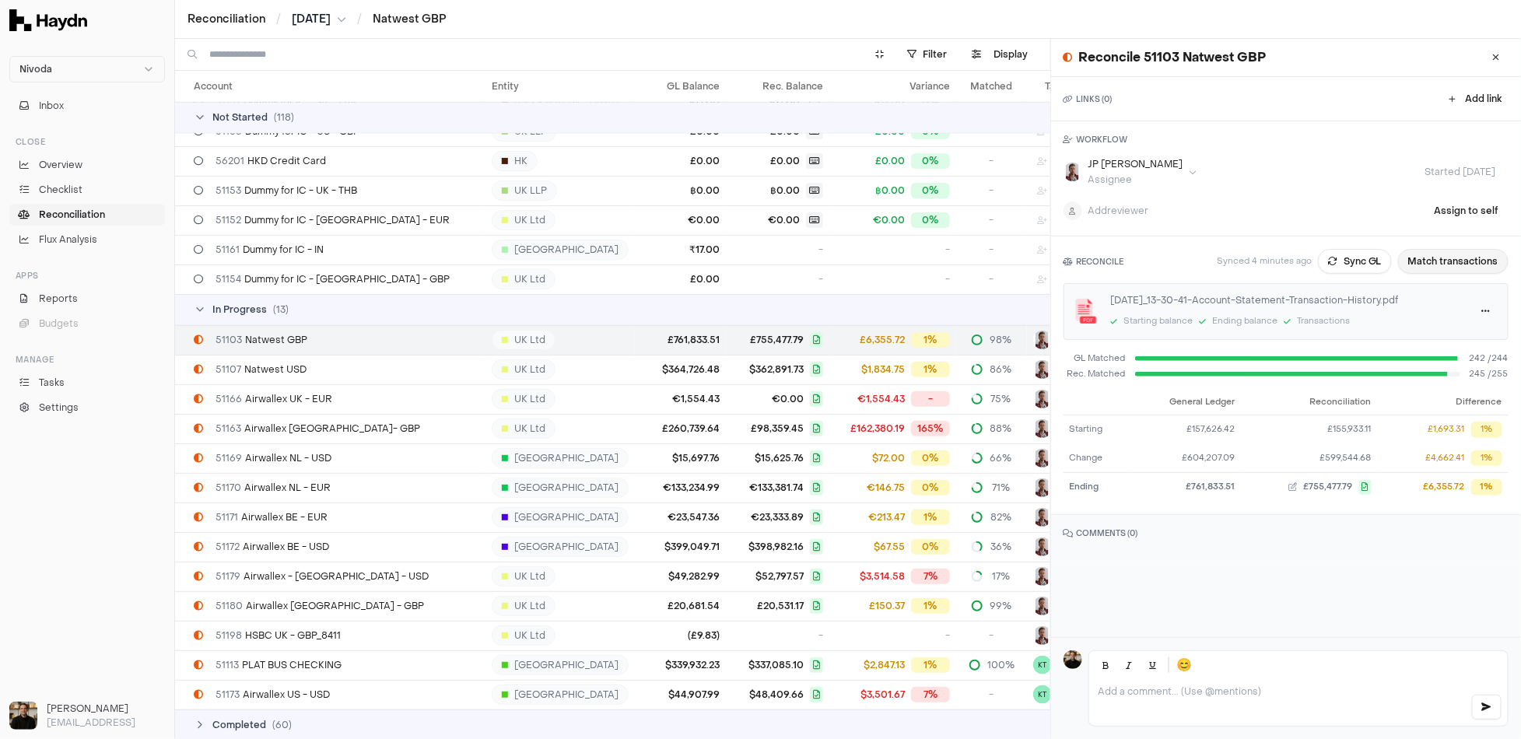
click at [1437, 267] on button "Match transactions" at bounding box center [1453, 261] width 111 height 25
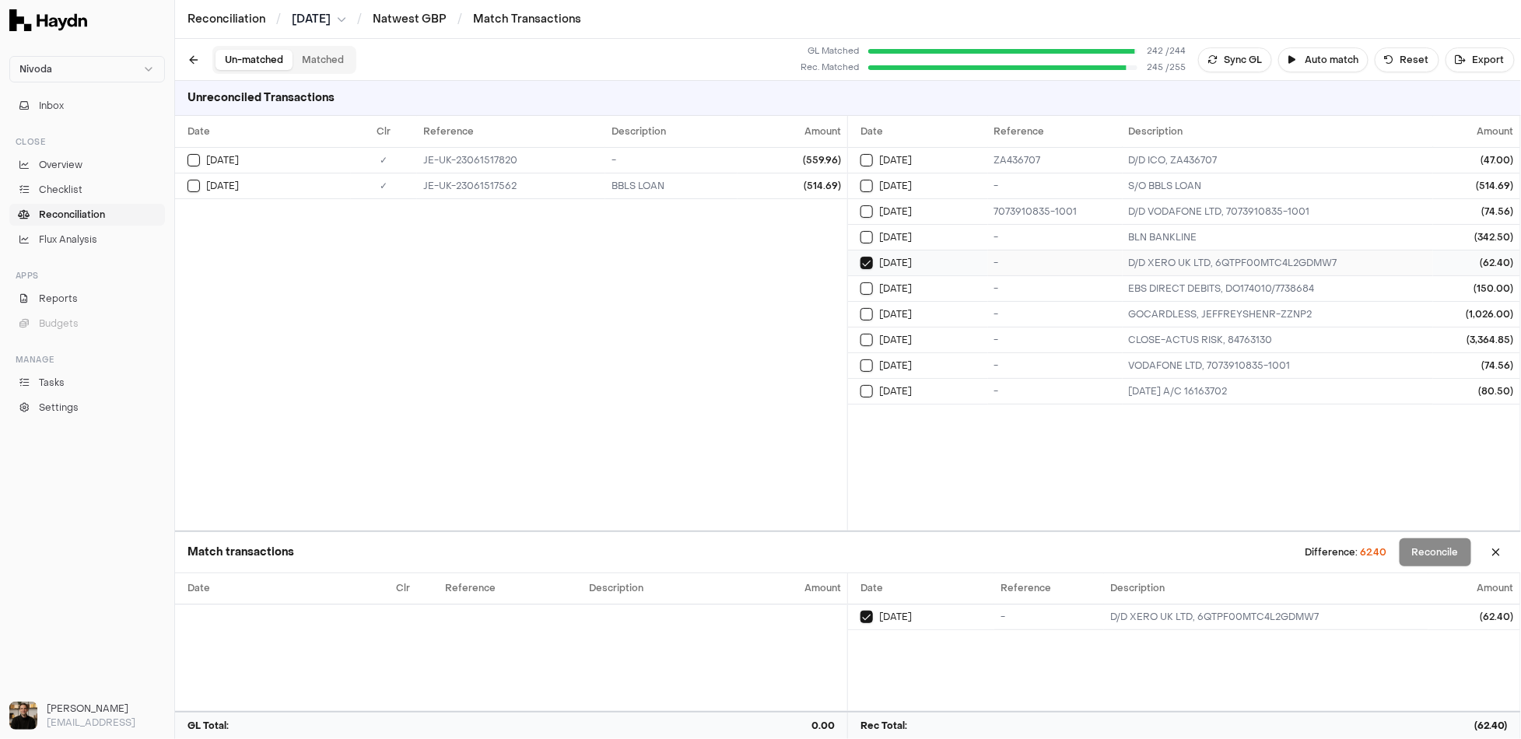
click at [869, 257] on button "Select reconciliation transaction 26056" at bounding box center [867, 263] width 12 height 12
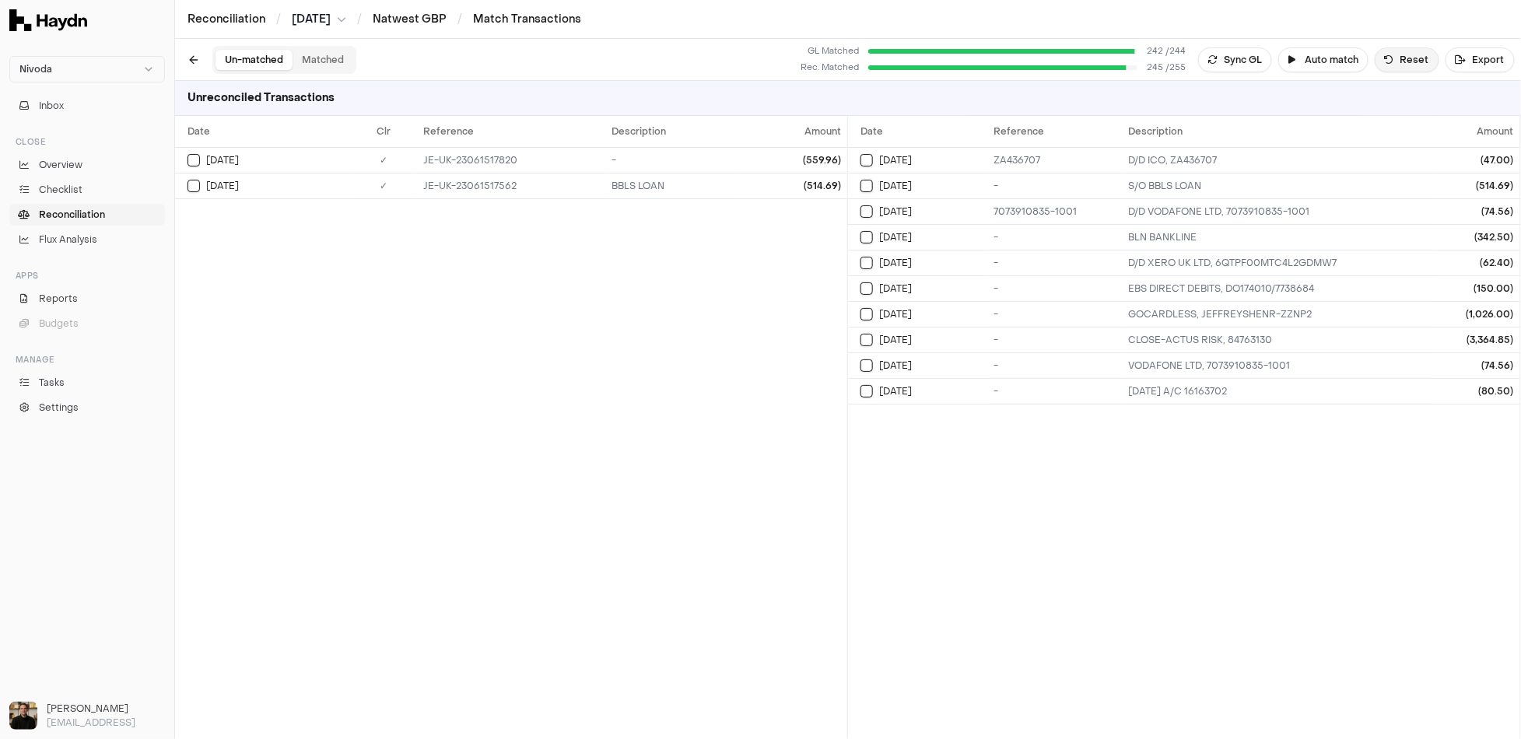
click at [1420, 58] on button "Reset" at bounding box center [1407, 59] width 65 height 25
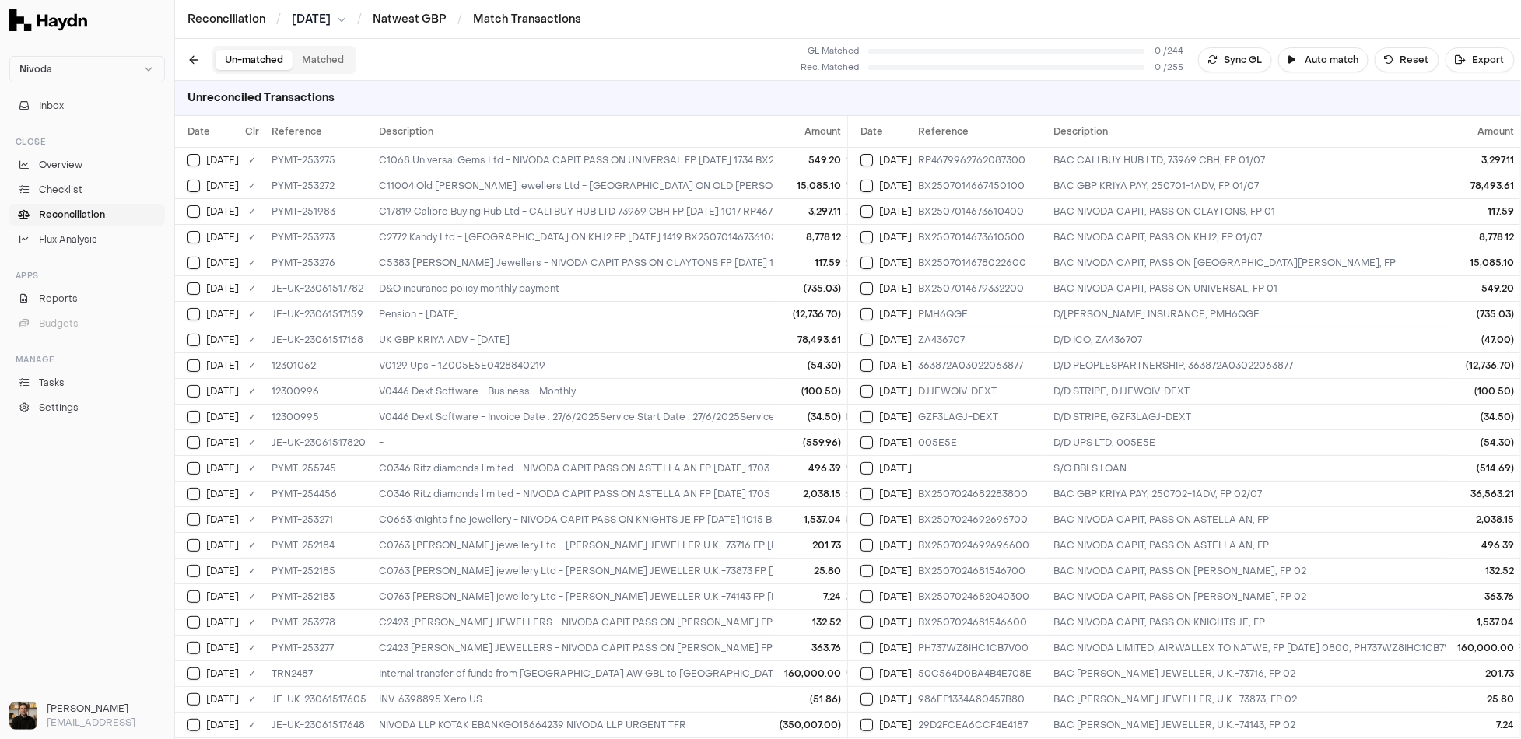
click at [96, 212] on span "Reconciliation" at bounding box center [72, 215] width 66 height 14
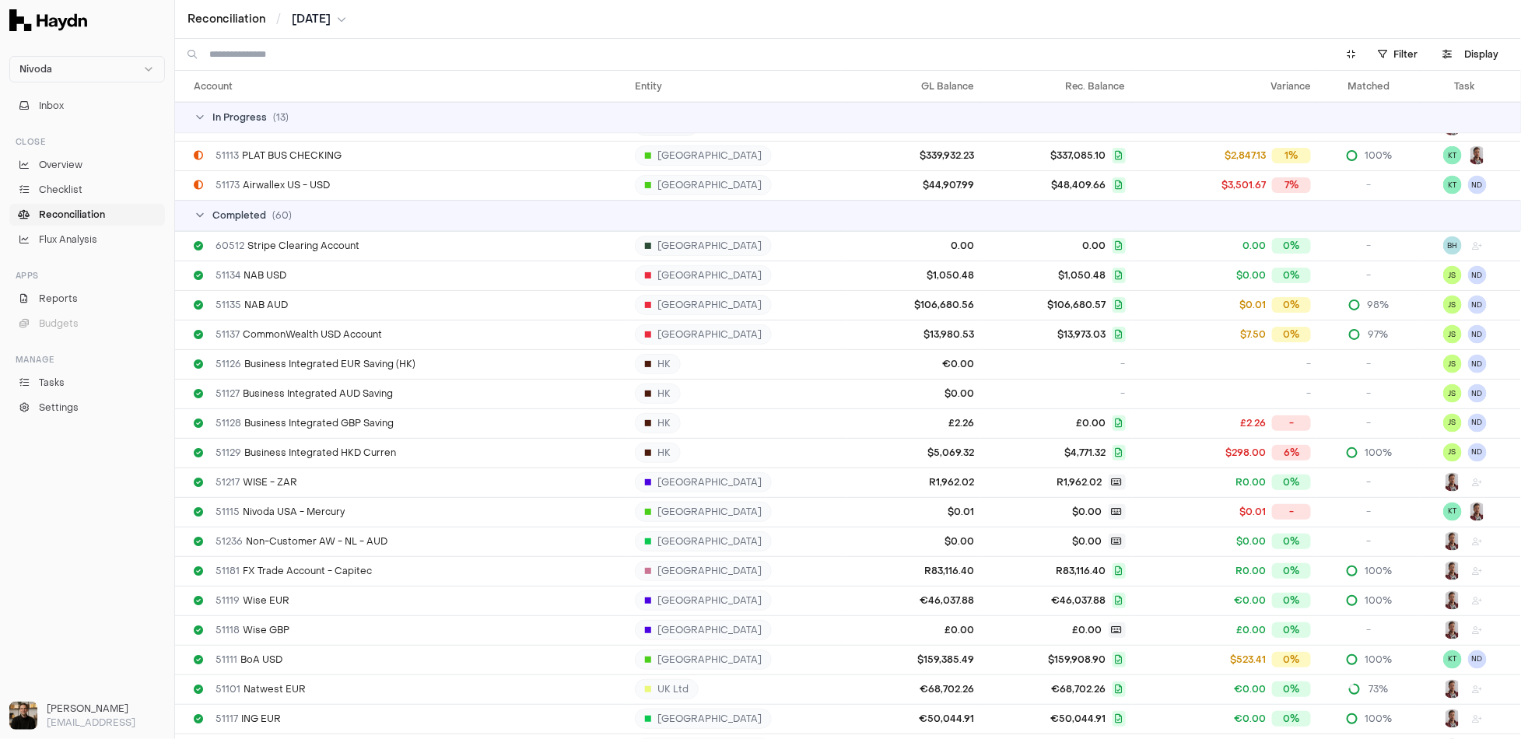
scroll to position [3440, 0]
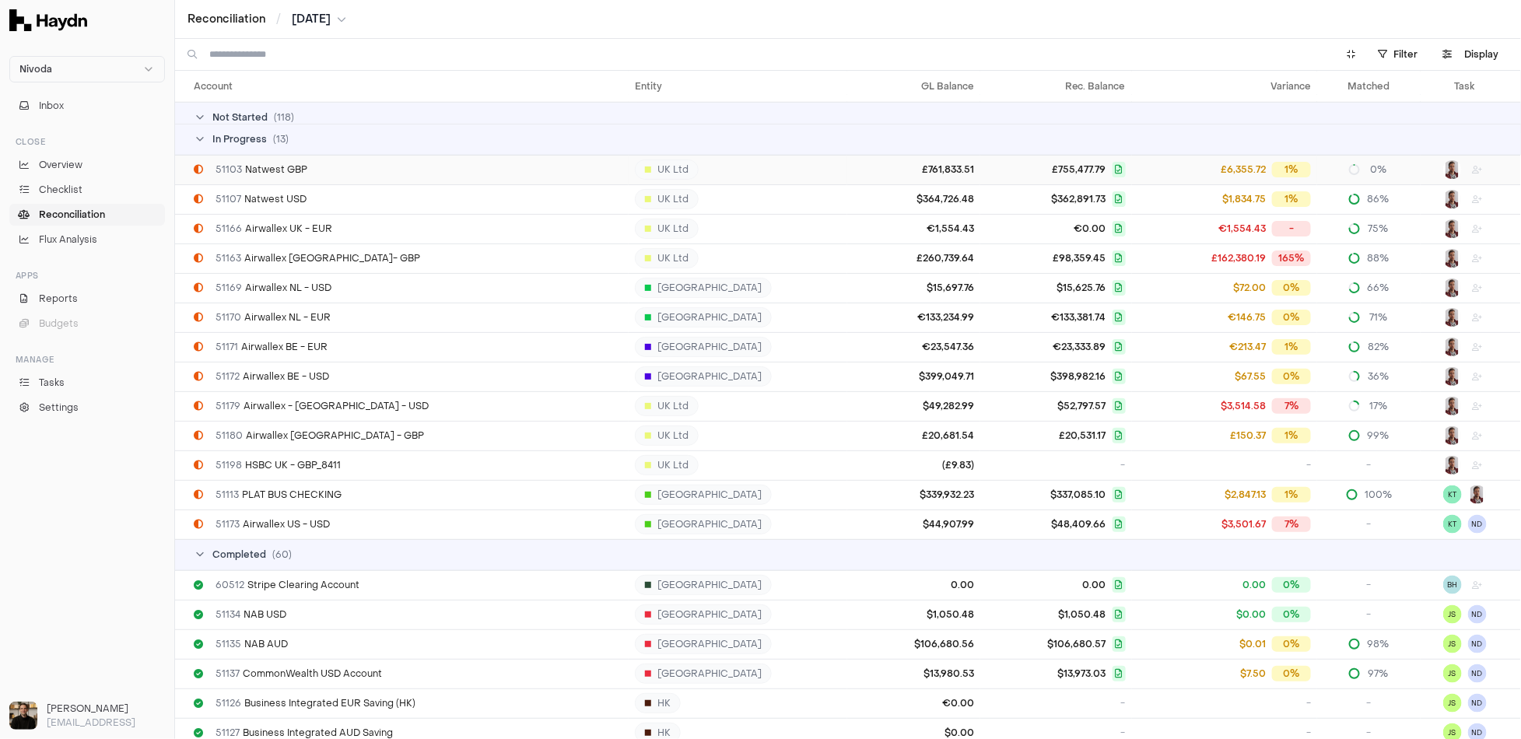
click at [278, 173] on span "51103 Natwest GBP" at bounding box center [262, 169] width 92 height 12
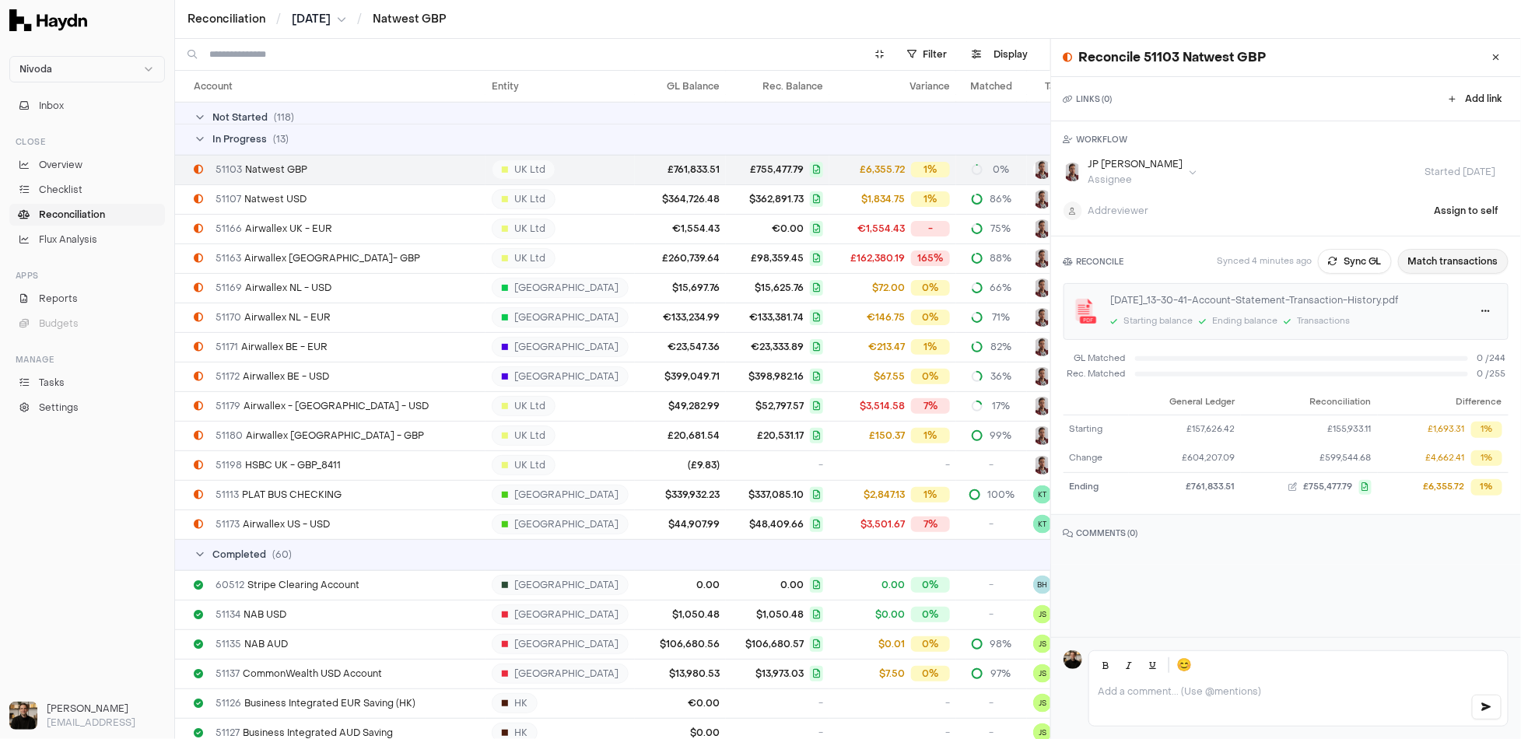
click at [1465, 261] on button "Match transactions" at bounding box center [1453, 261] width 111 height 25
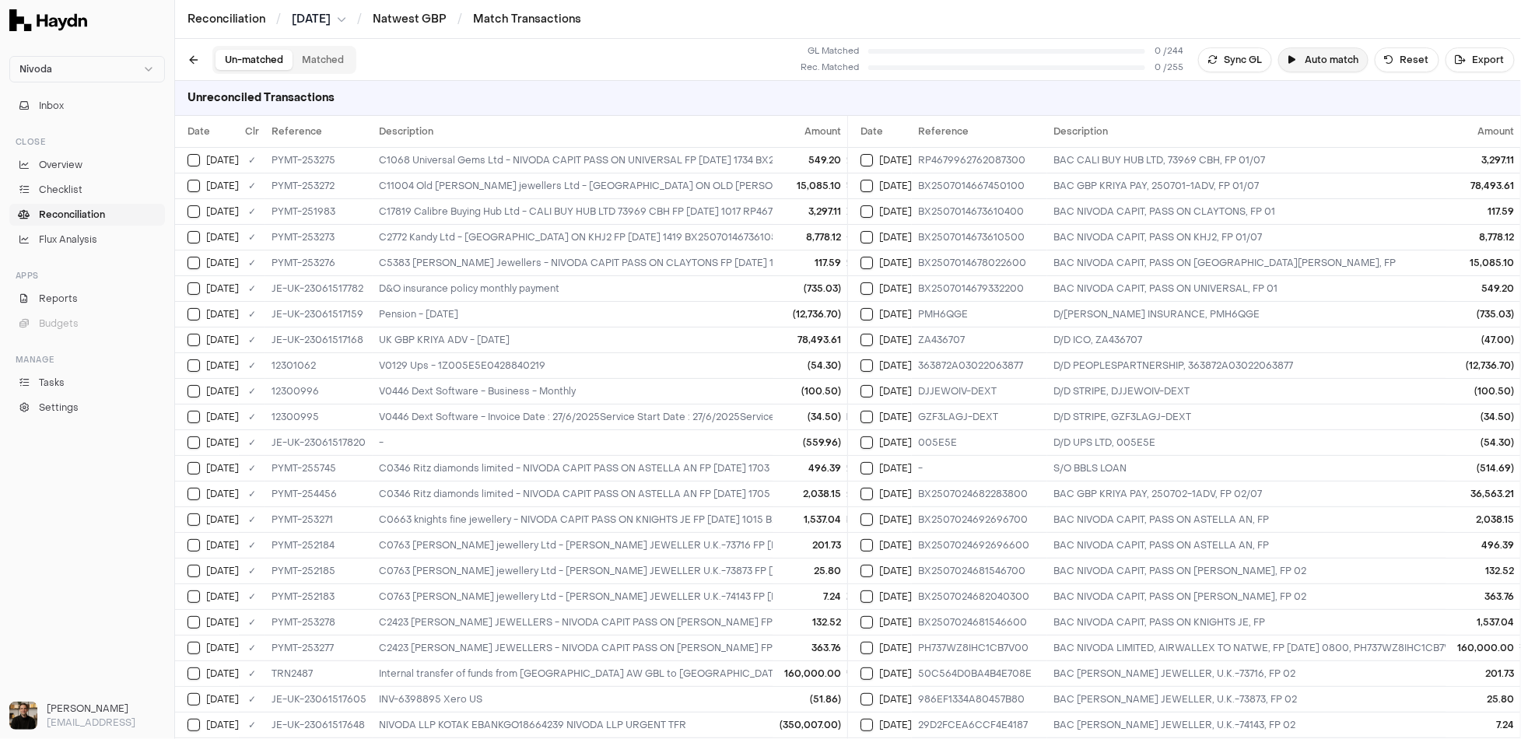
click at [1329, 62] on button "Auto match" at bounding box center [1324, 59] width 90 height 25
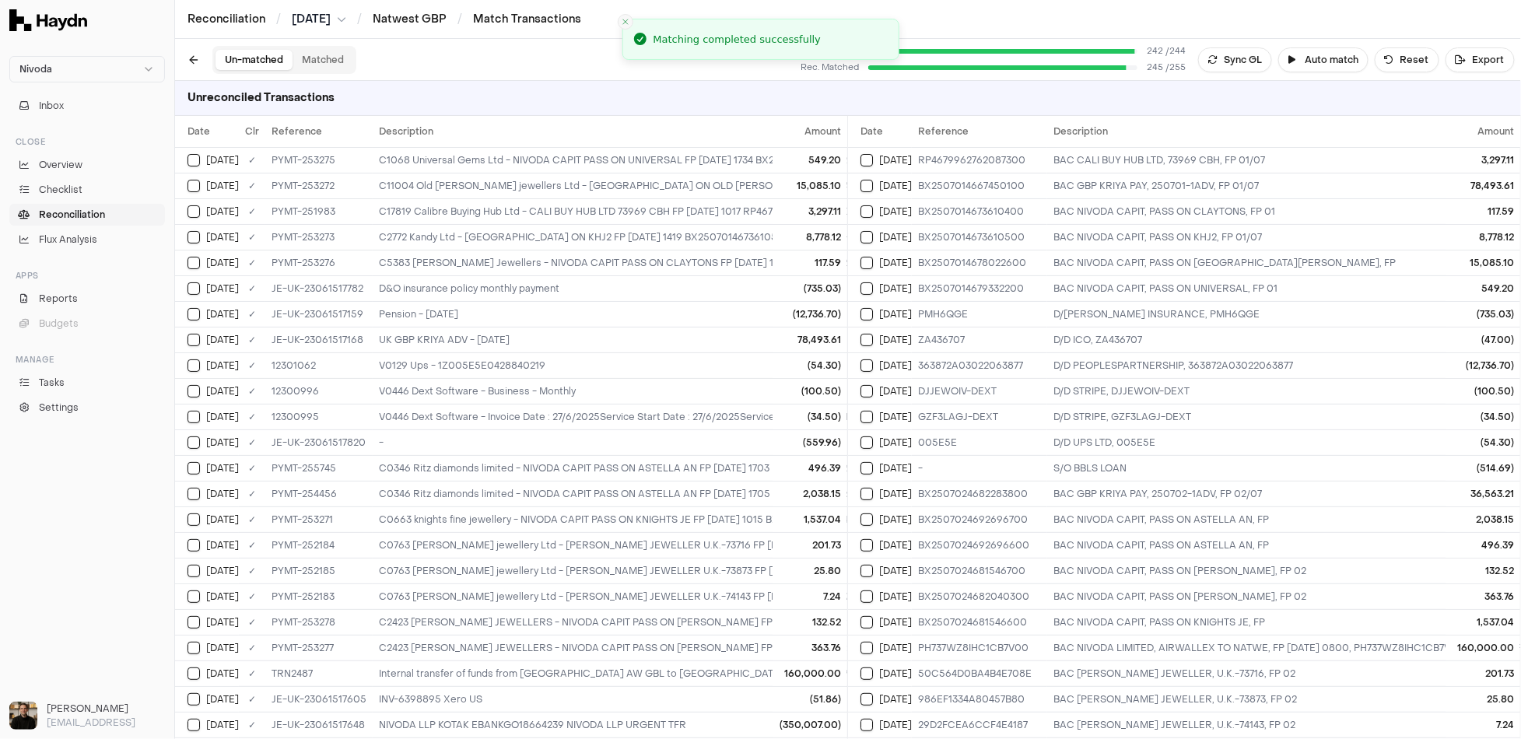
click at [627, 23] on line "Close toast" at bounding box center [625, 21] width 5 height 5
click at [84, 205] on link "Reconciliation" at bounding box center [87, 215] width 156 height 22
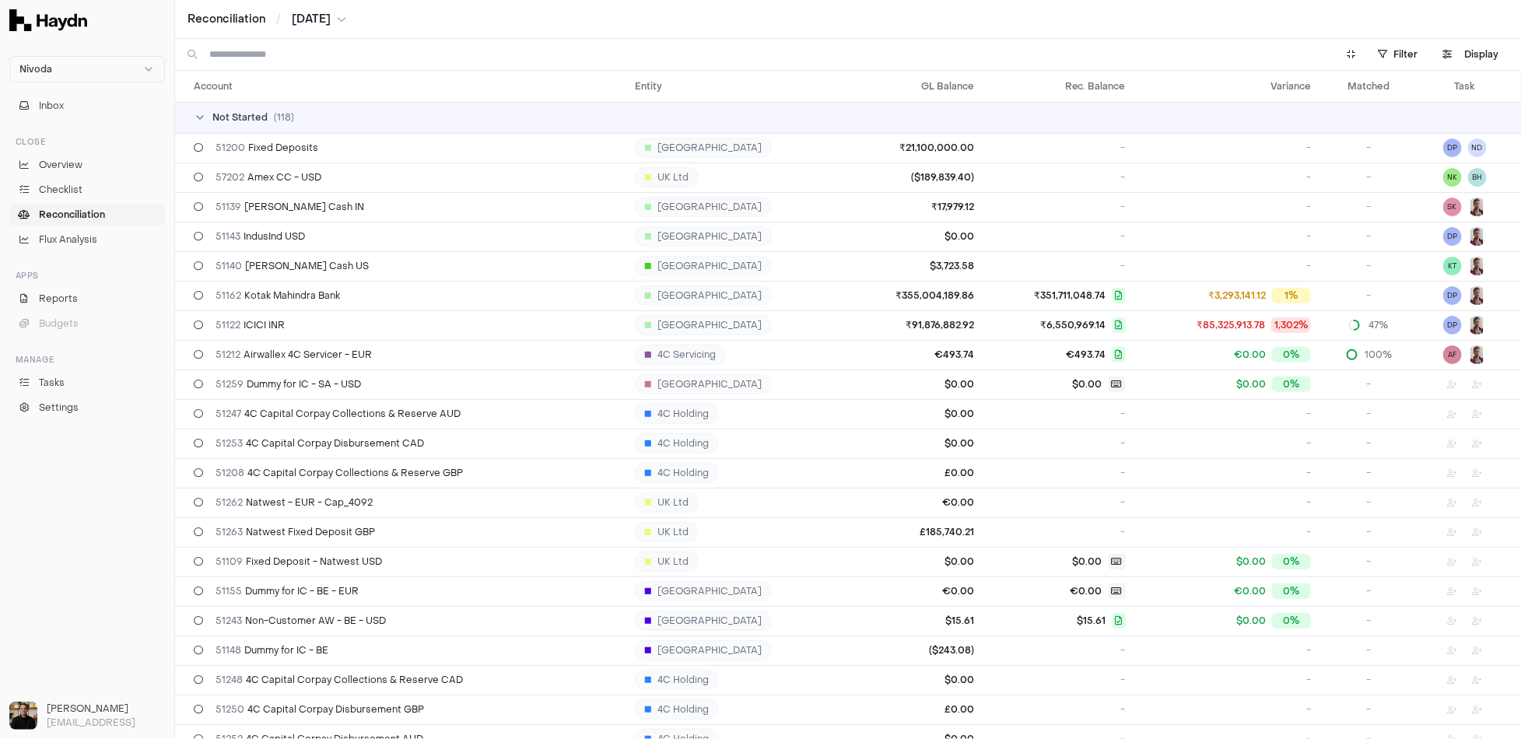
click at [60, 16] on img at bounding box center [48, 20] width 78 height 22
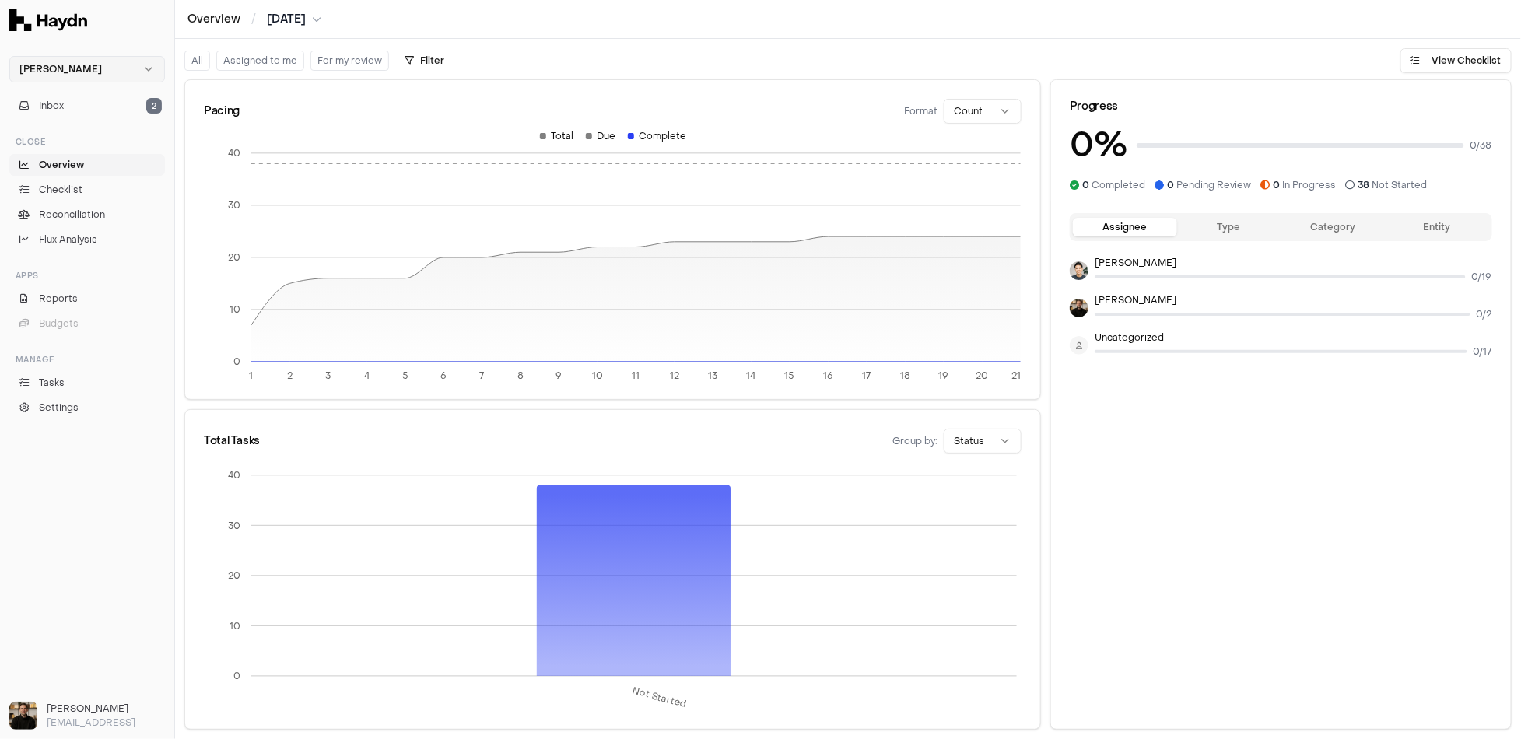
click at [76, 67] on html "Haydn Inbox 2 Close Overview Checklist Reconciliation Flux Analysis Apps Report…" at bounding box center [760, 369] width 1521 height 739
click at [61, 139] on div "Nivoda" at bounding box center [87, 143] width 148 height 22
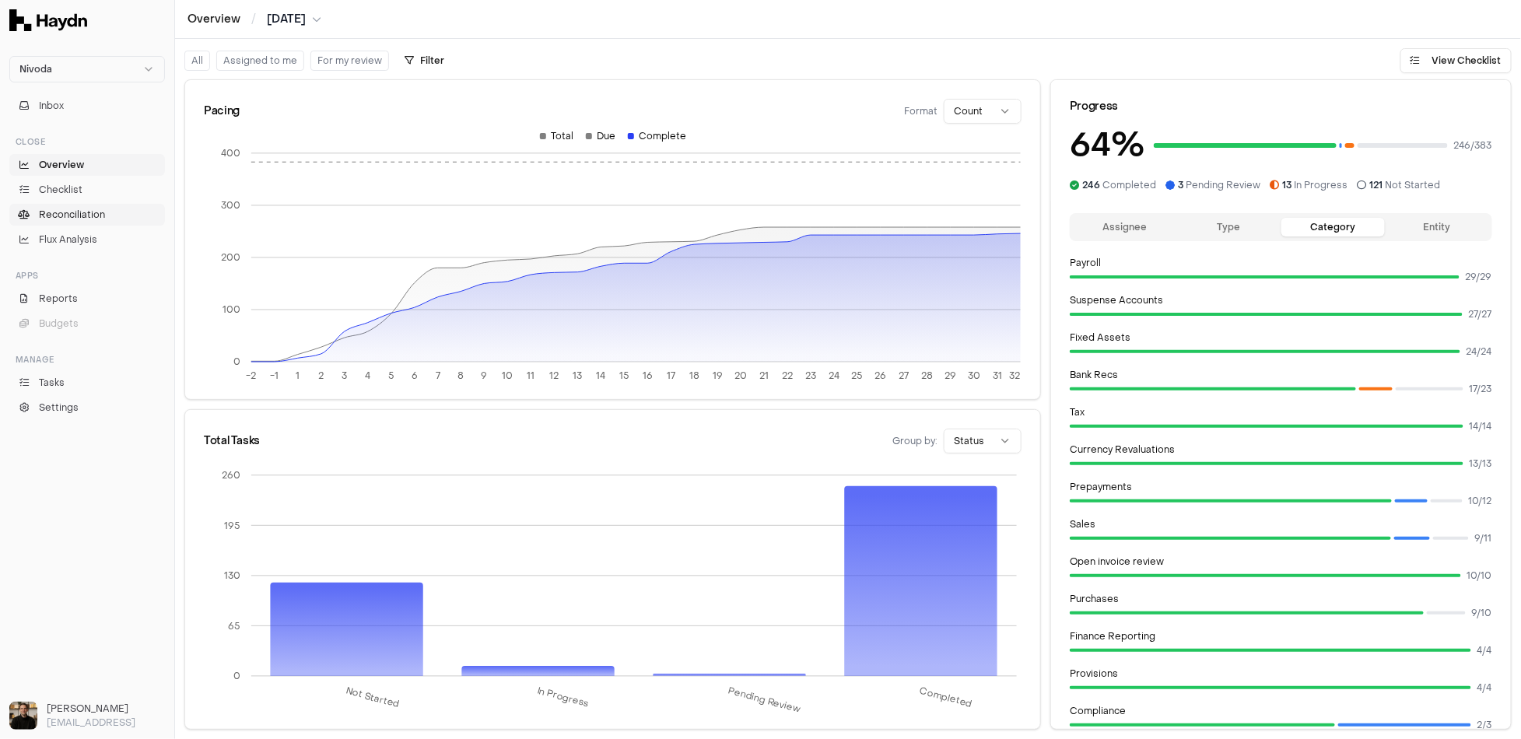
click at [67, 210] on span "Reconciliation" at bounding box center [72, 215] width 66 height 14
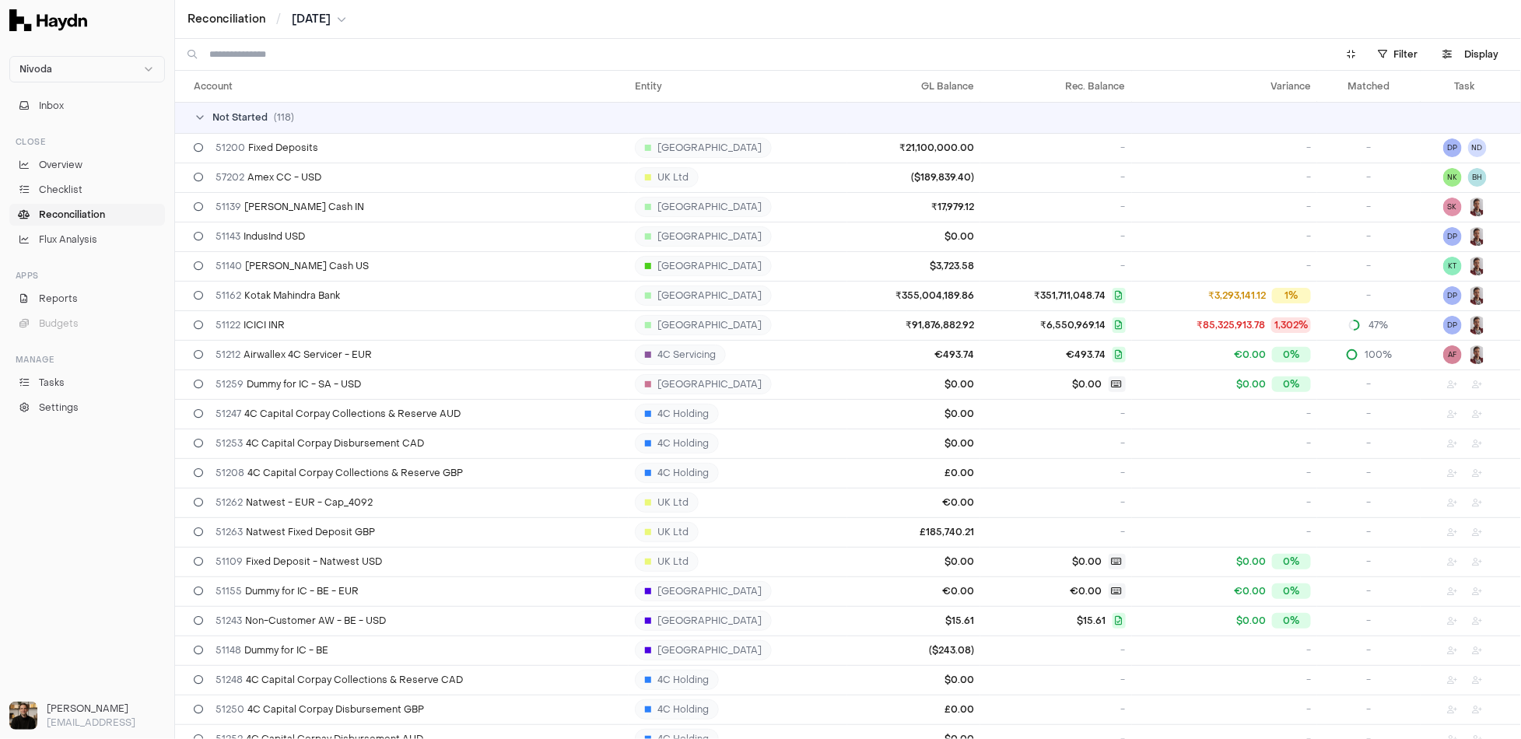
click at [267, 120] on div "Not Started ( 118 )" at bounding box center [854, 117] width 1321 height 12
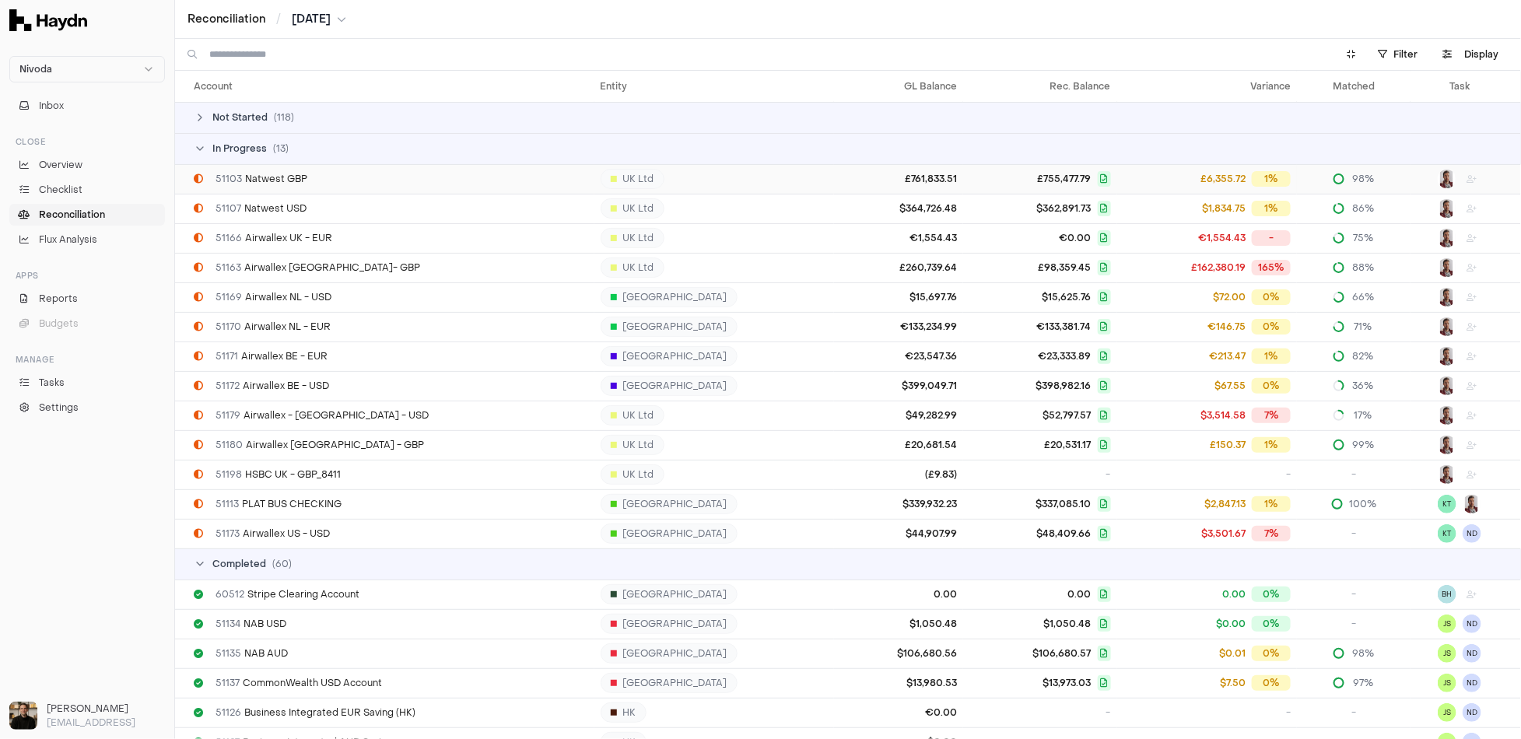
click at [291, 179] on span "51103 Natwest GBP" at bounding box center [262, 179] width 92 height 12
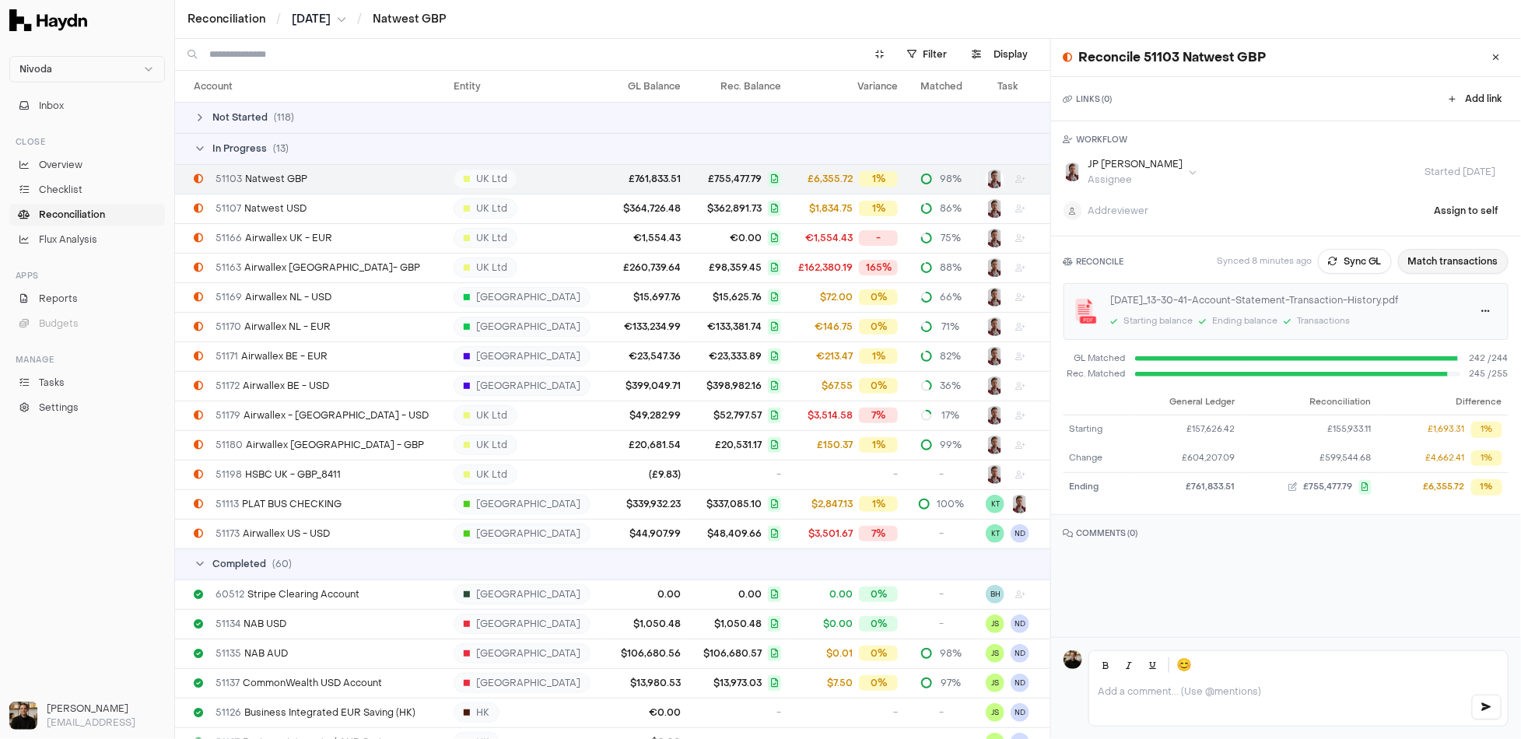
click at [1450, 257] on button "Match transactions" at bounding box center [1453, 261] width 111 height 25
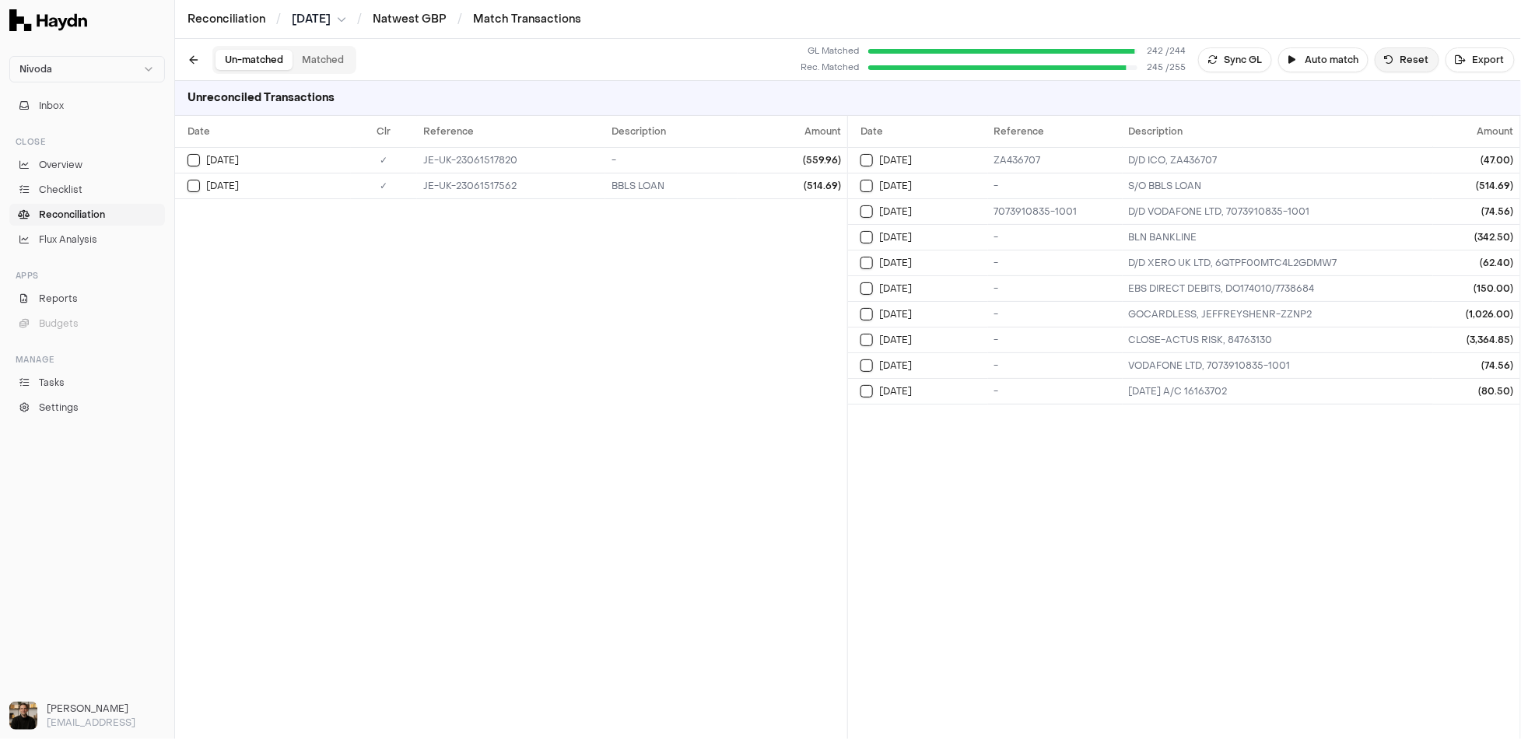
click at [1411, 51] on button "Reset" at bounding box center [1407, 59] width 65 height 25
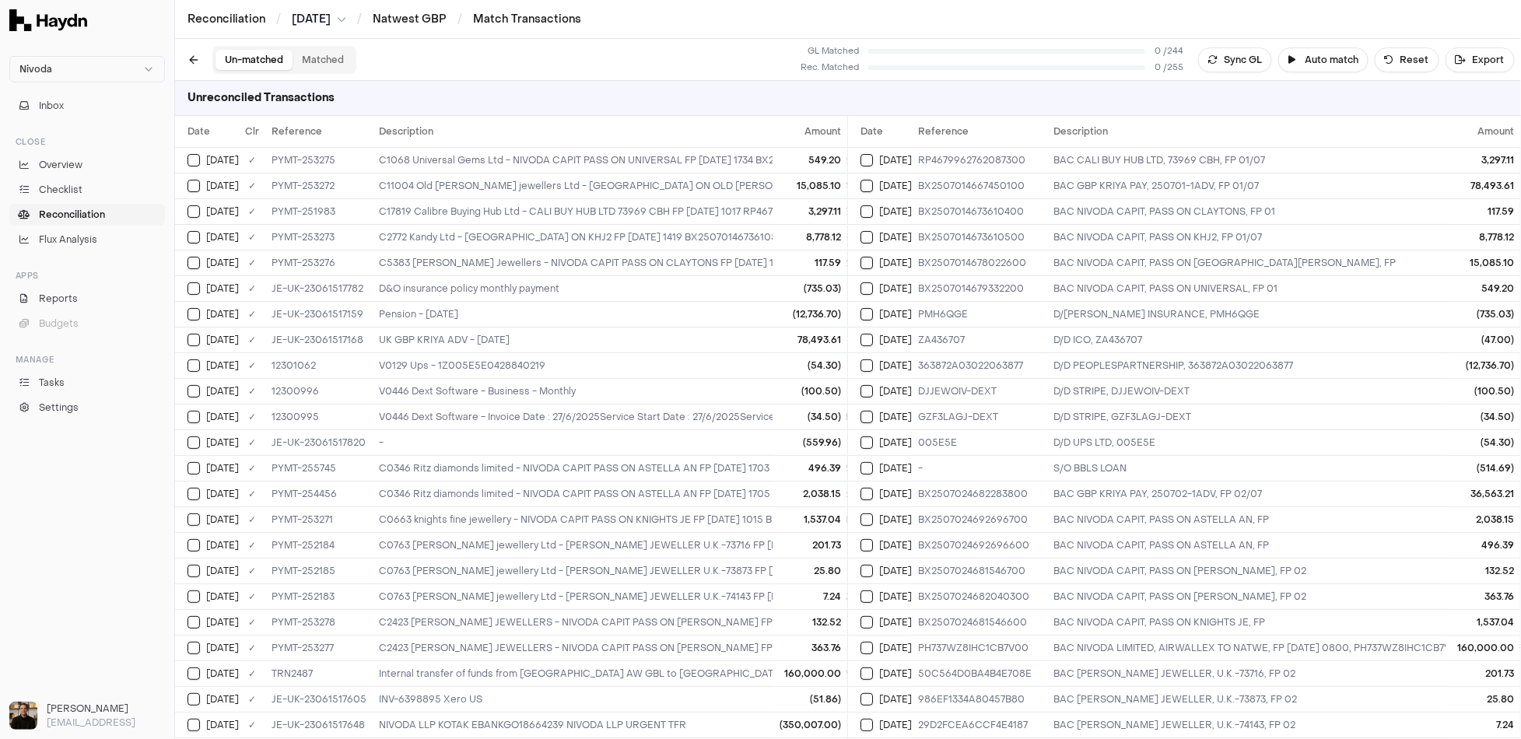
click at [115, 210] on link "Reconciliation" at bounding box center [87, 215] width 156 height 22
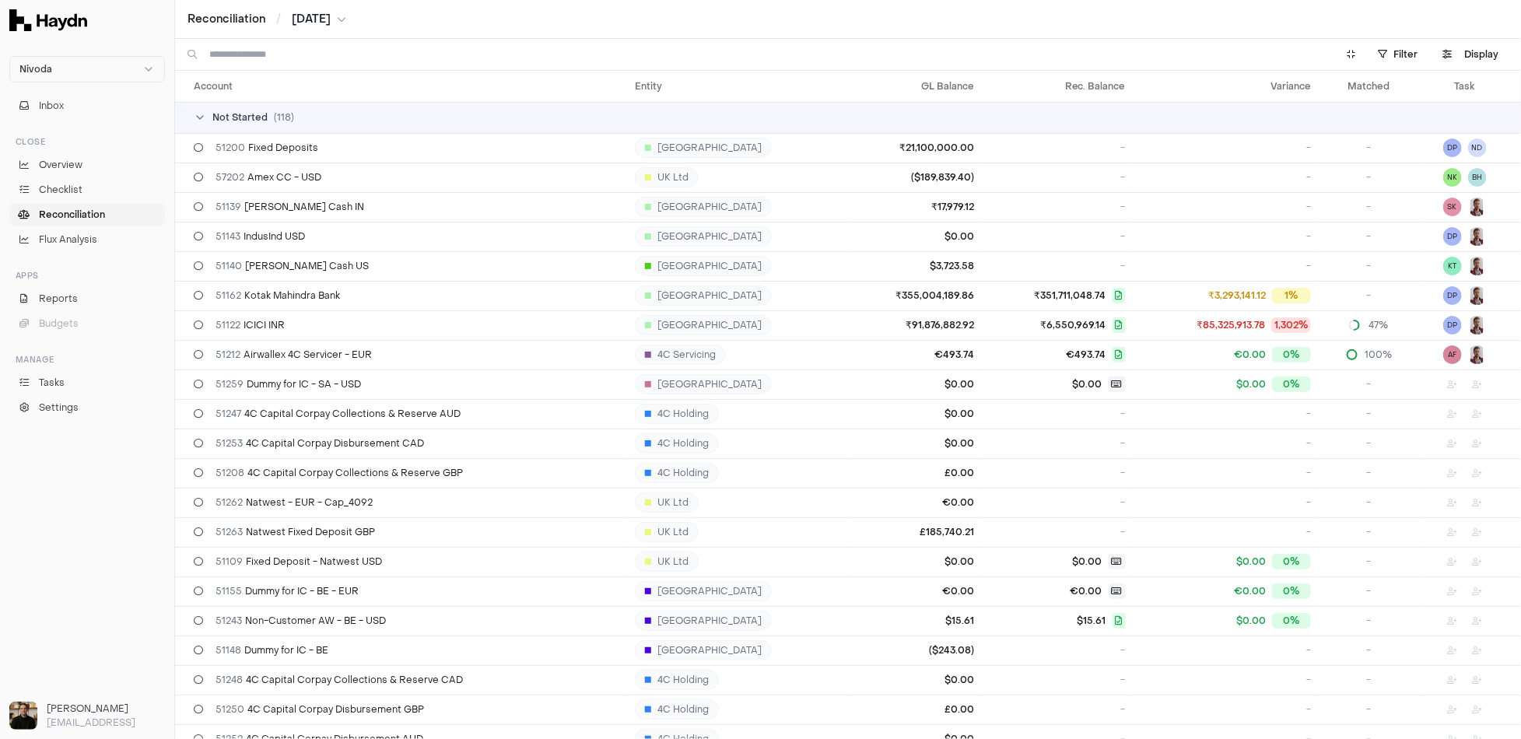
click at [86, 213] on span "Reconciliation" at bounding box center [72, 215] width 66 height 14
click at [221, 127] on td "Not Started ( 118 )" at bounding box center [848, 117] width 1346 height 31
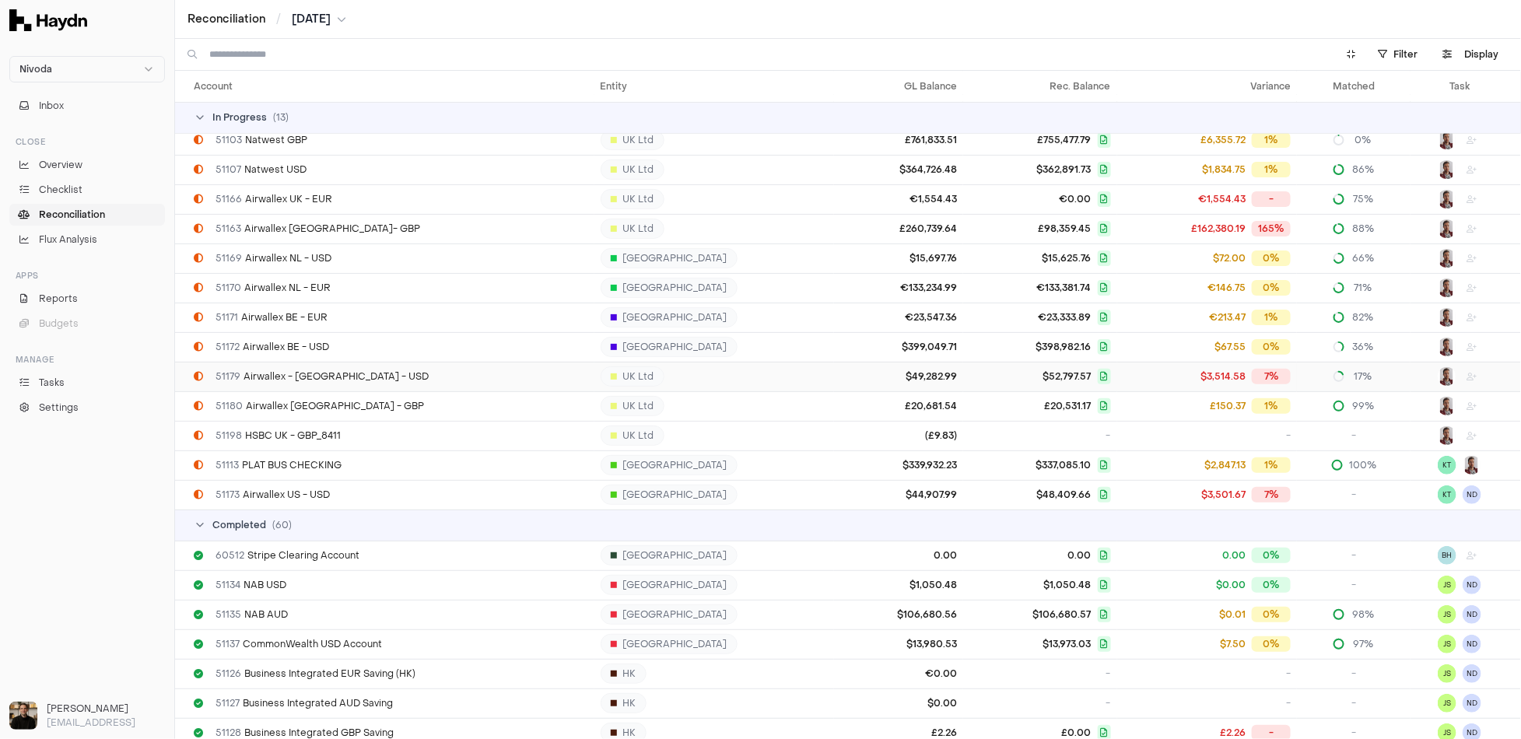
scroll to position [28, 0]
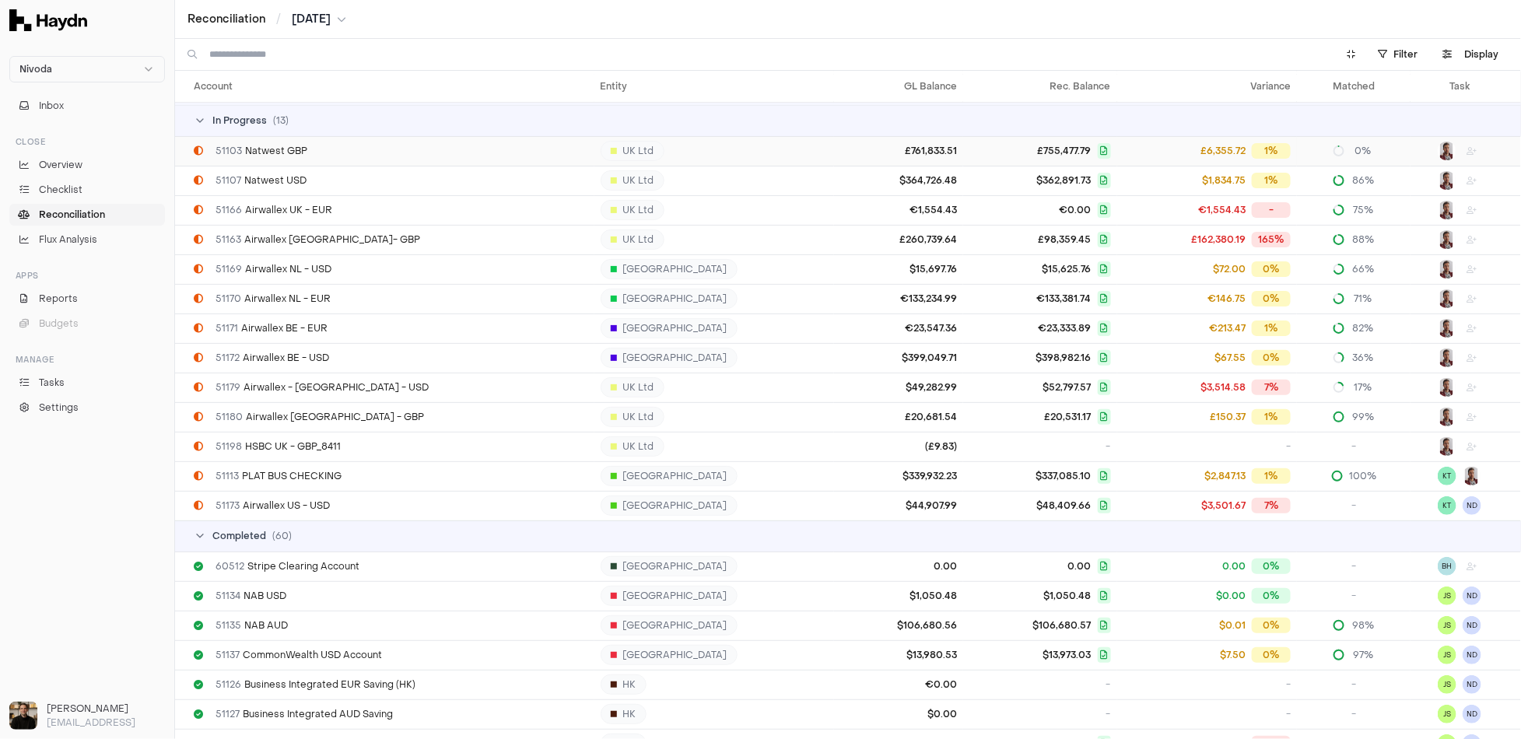
click at [261, 143] on td "51103 Natwest GBP" at bounding box center [384, 151] width 419 height 30
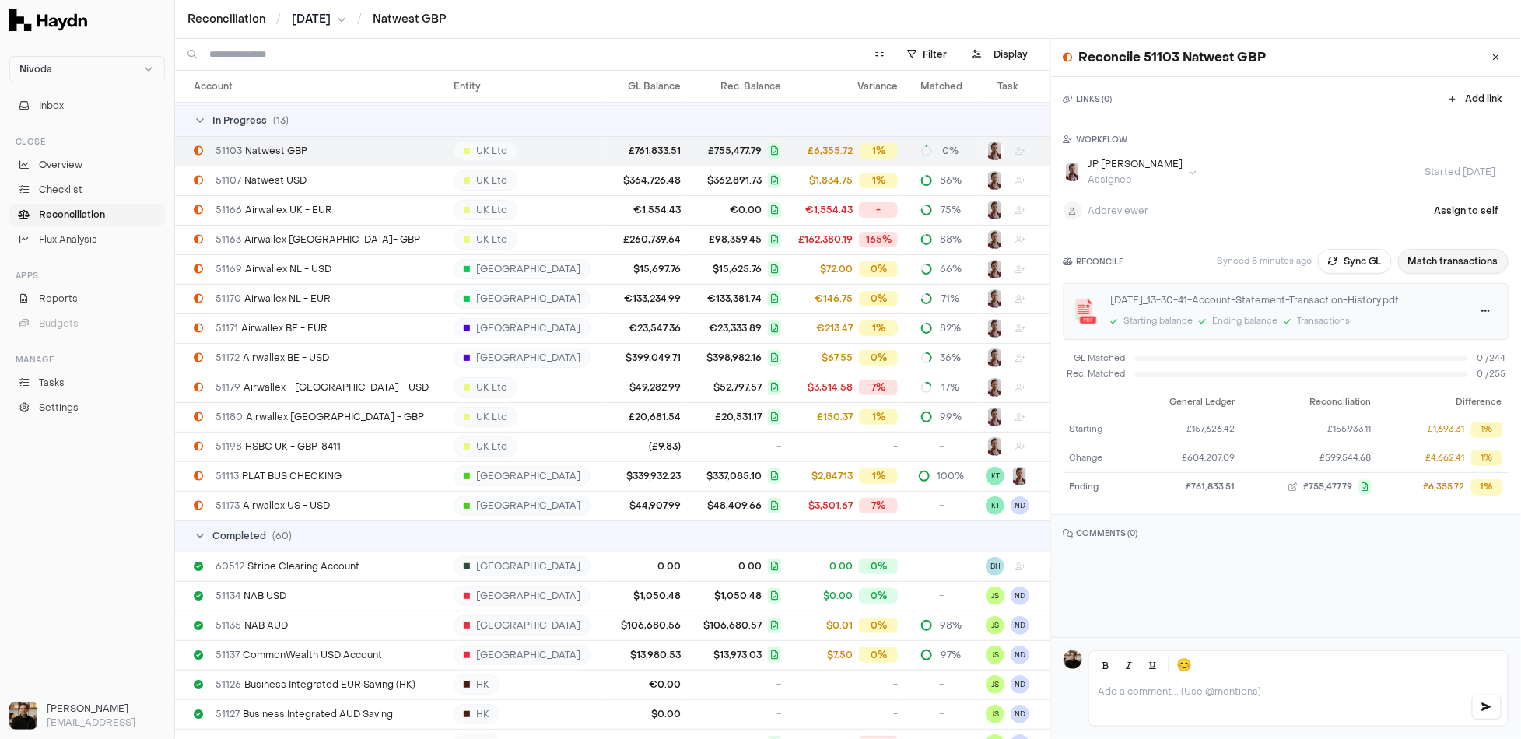
click at [1444, 259] on button "Match transactions" at bounding box center [1453, 261] width 111 height 25
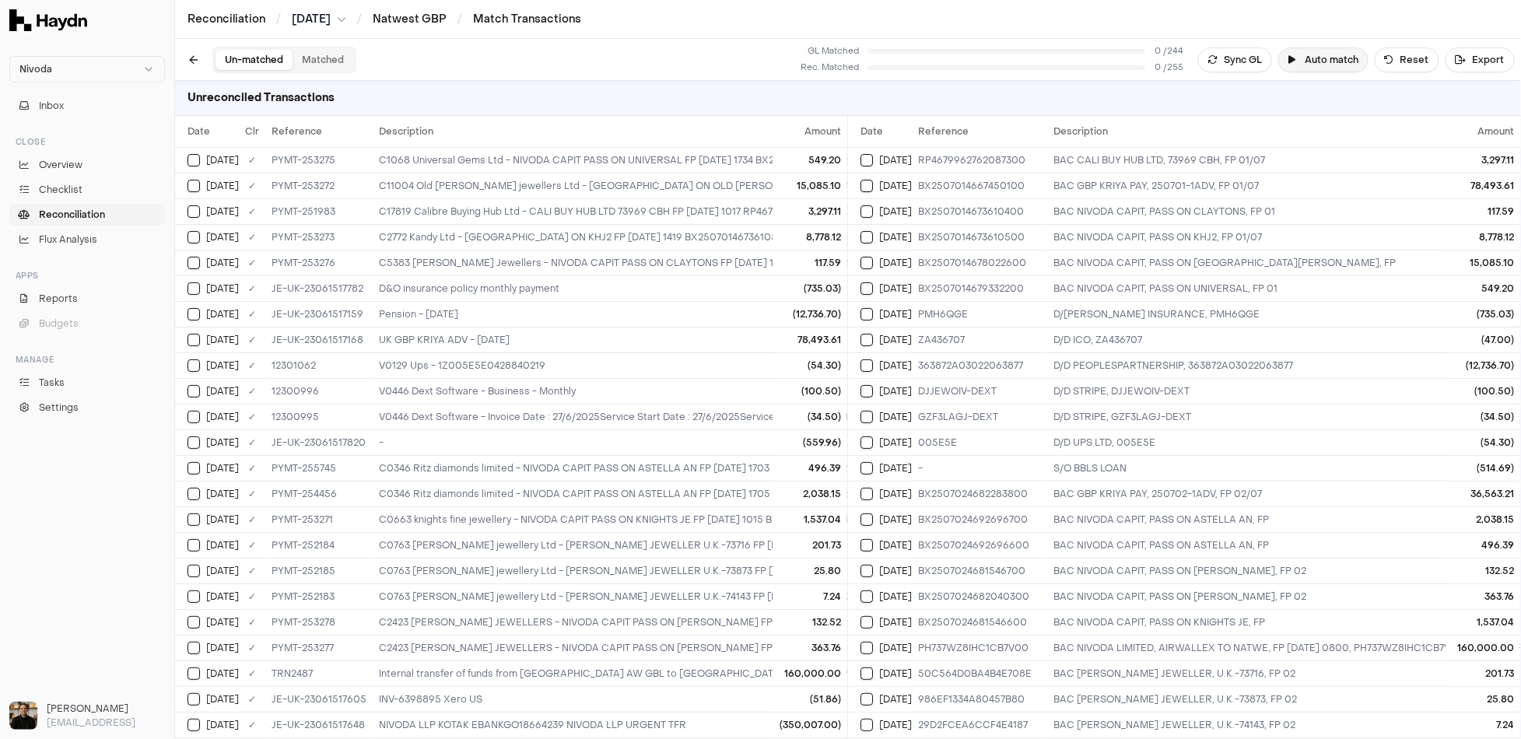
click at [1314, 60] on button "Auto match" at bounding box center [1324, 59] width 90 height 25
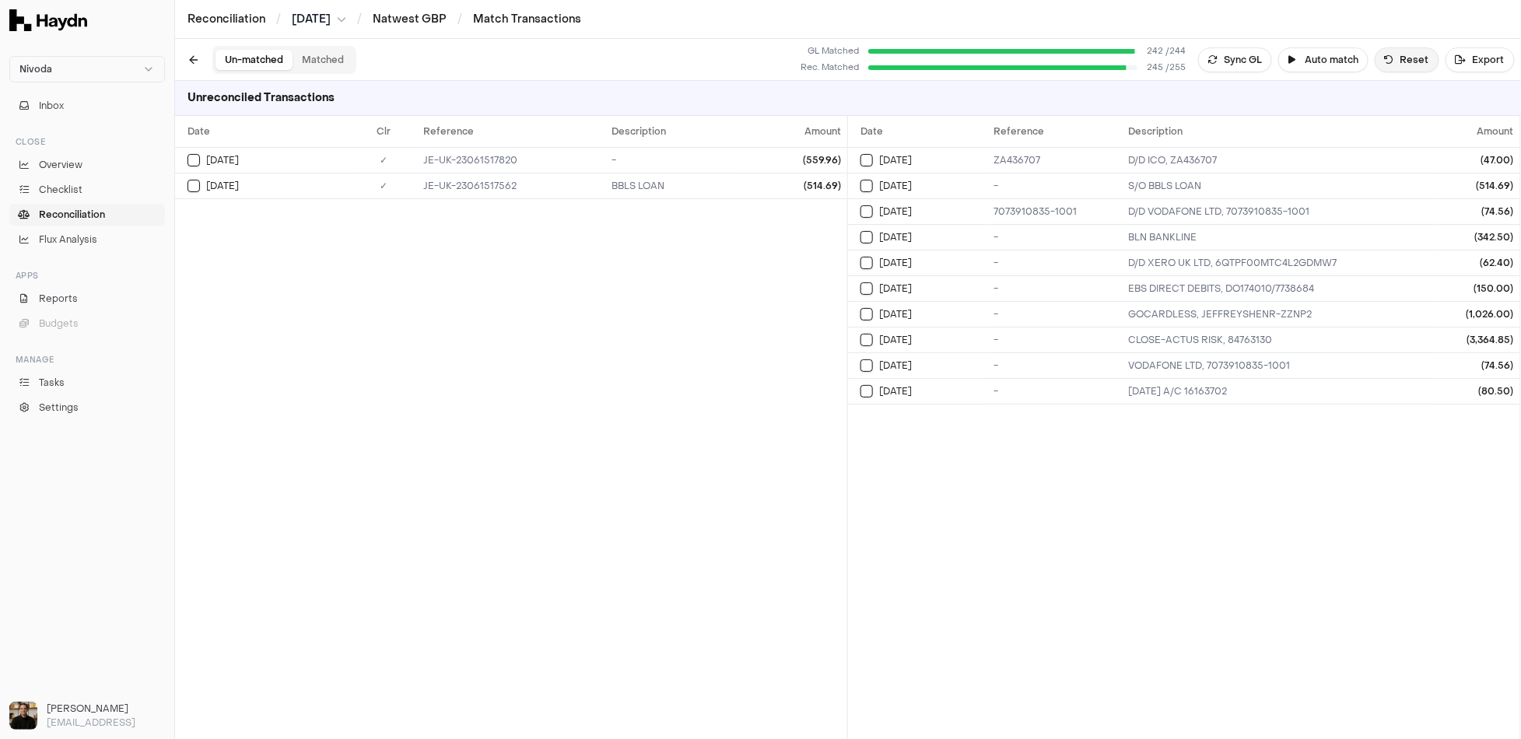
click at [1394, 61] on icon at bounding box center [1389, 59] width 9 height 9
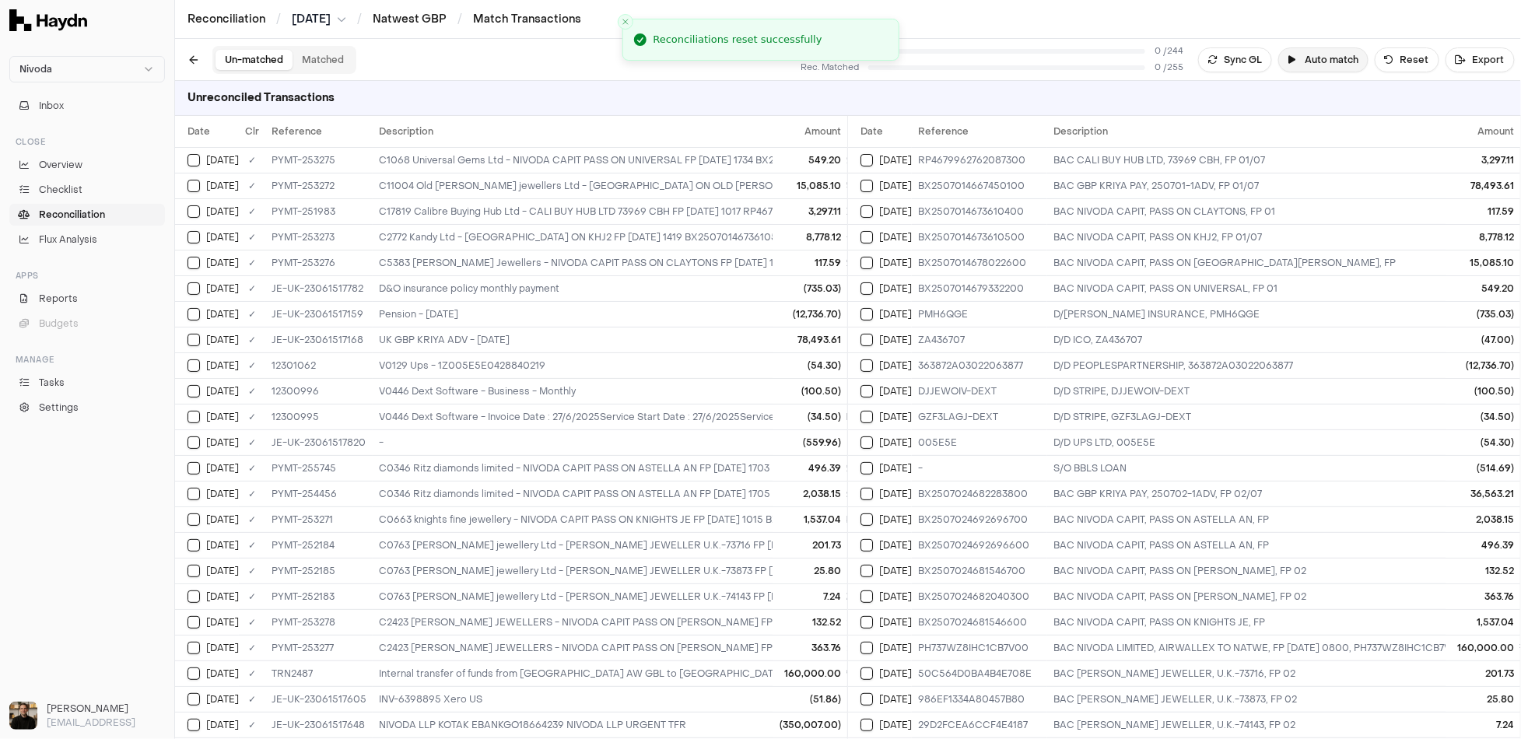
click at [1334, 56] on button "Auto match" at bounding box center [1324, 59] width 90 height 25
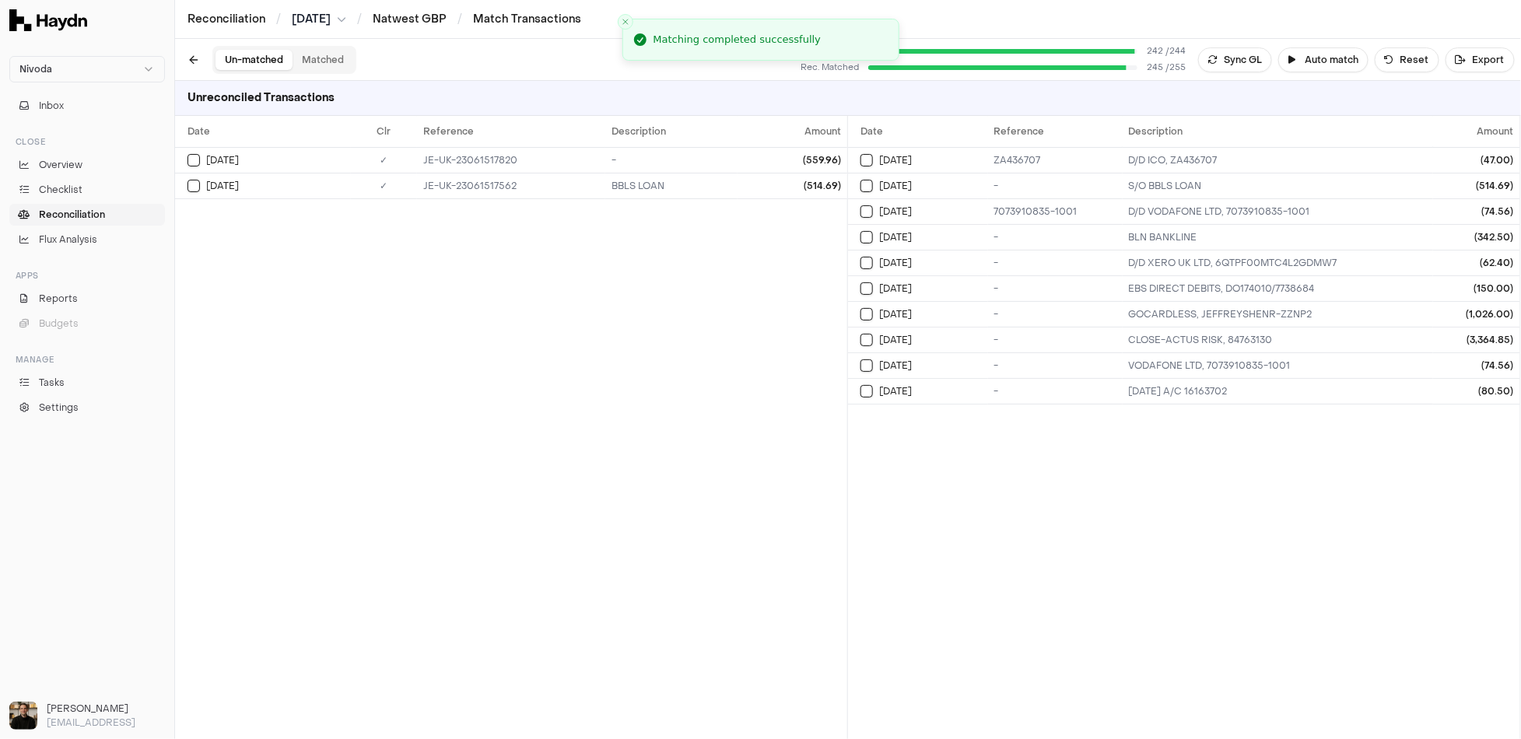
click at [323, 58] on button "Matched" at bounding box center [323, 60] width 61 height 20
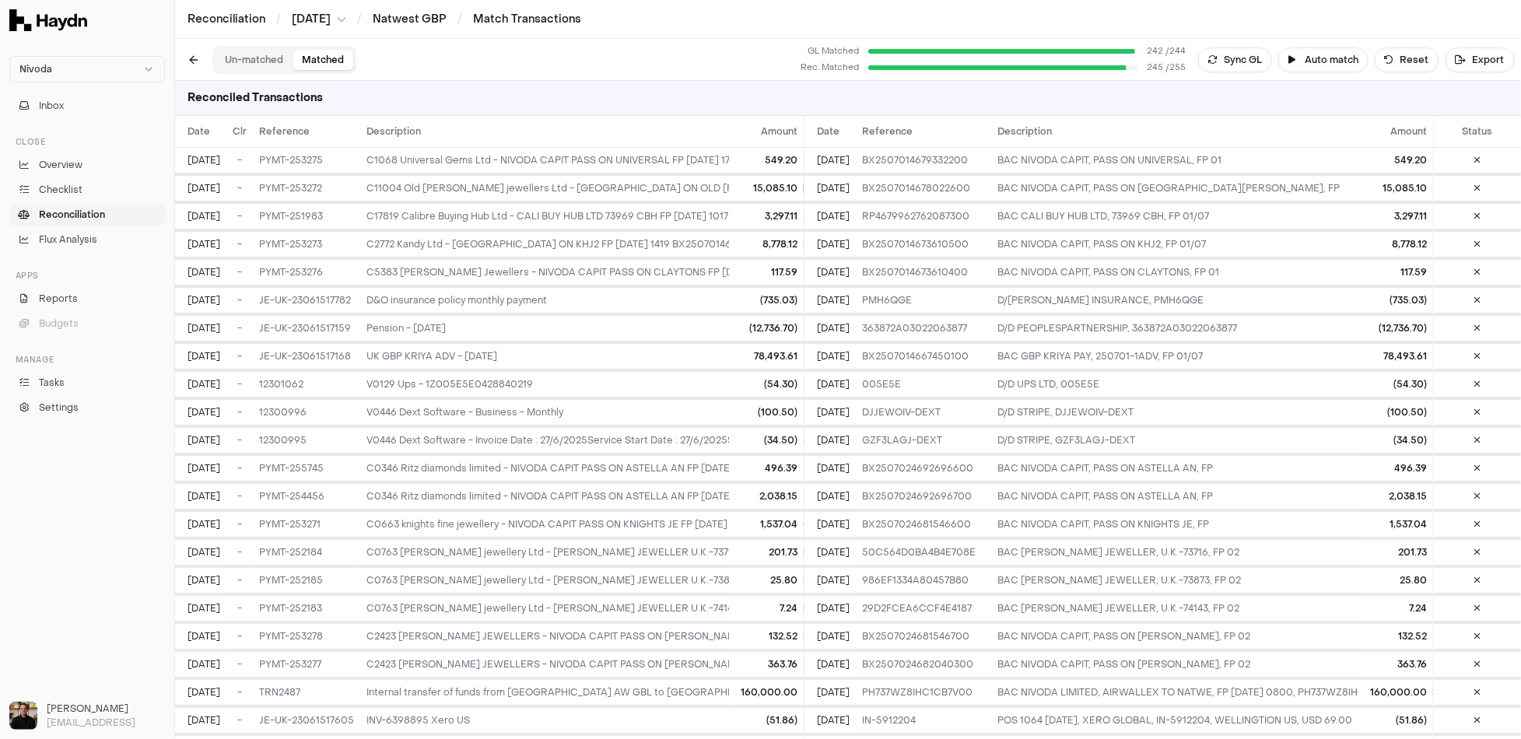
click at [248, 57] on button "Un-matched" at bounding box center [254, 60] width 77 height 20
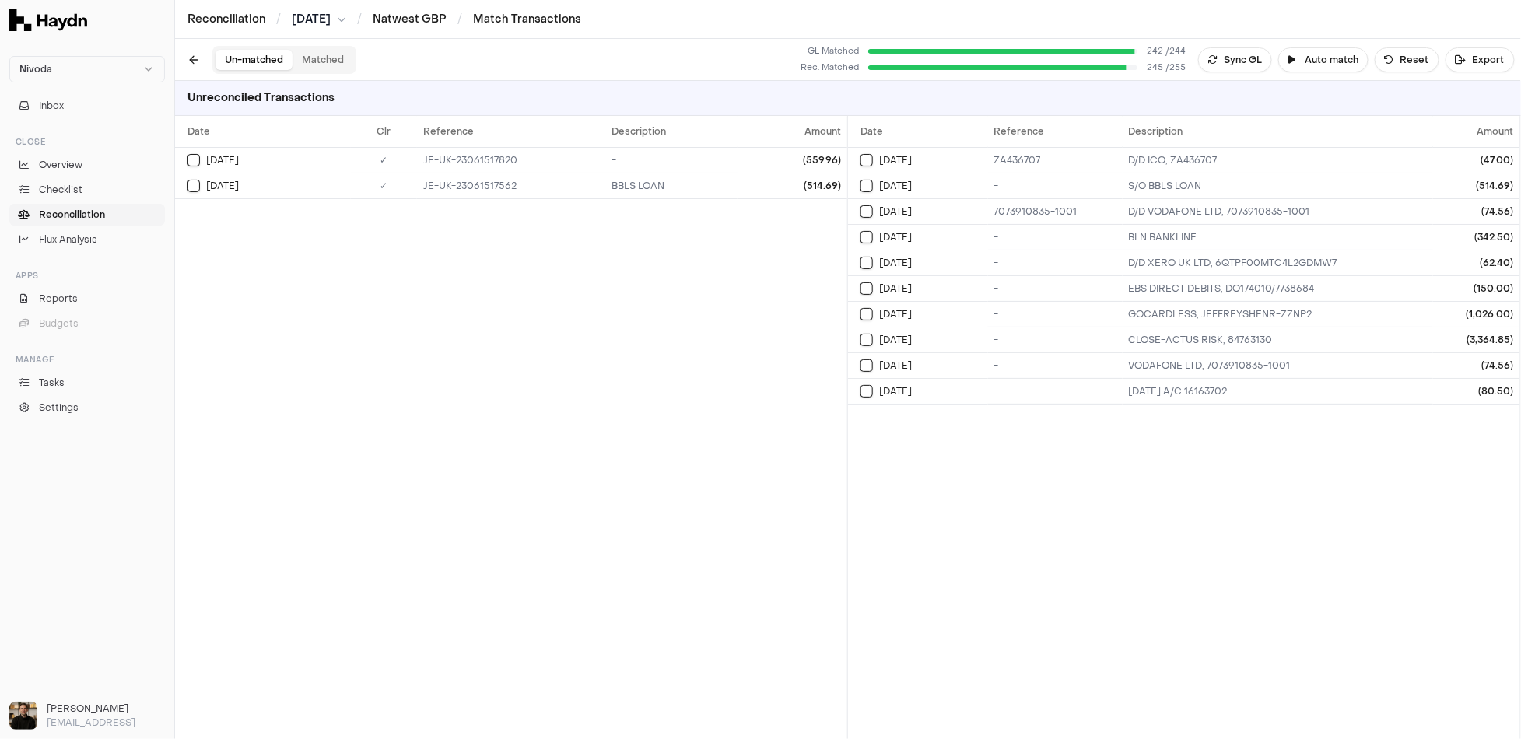
click at [77, 211] on span "Reconciliation" at bounding box center [72, 215] width 66 height 14
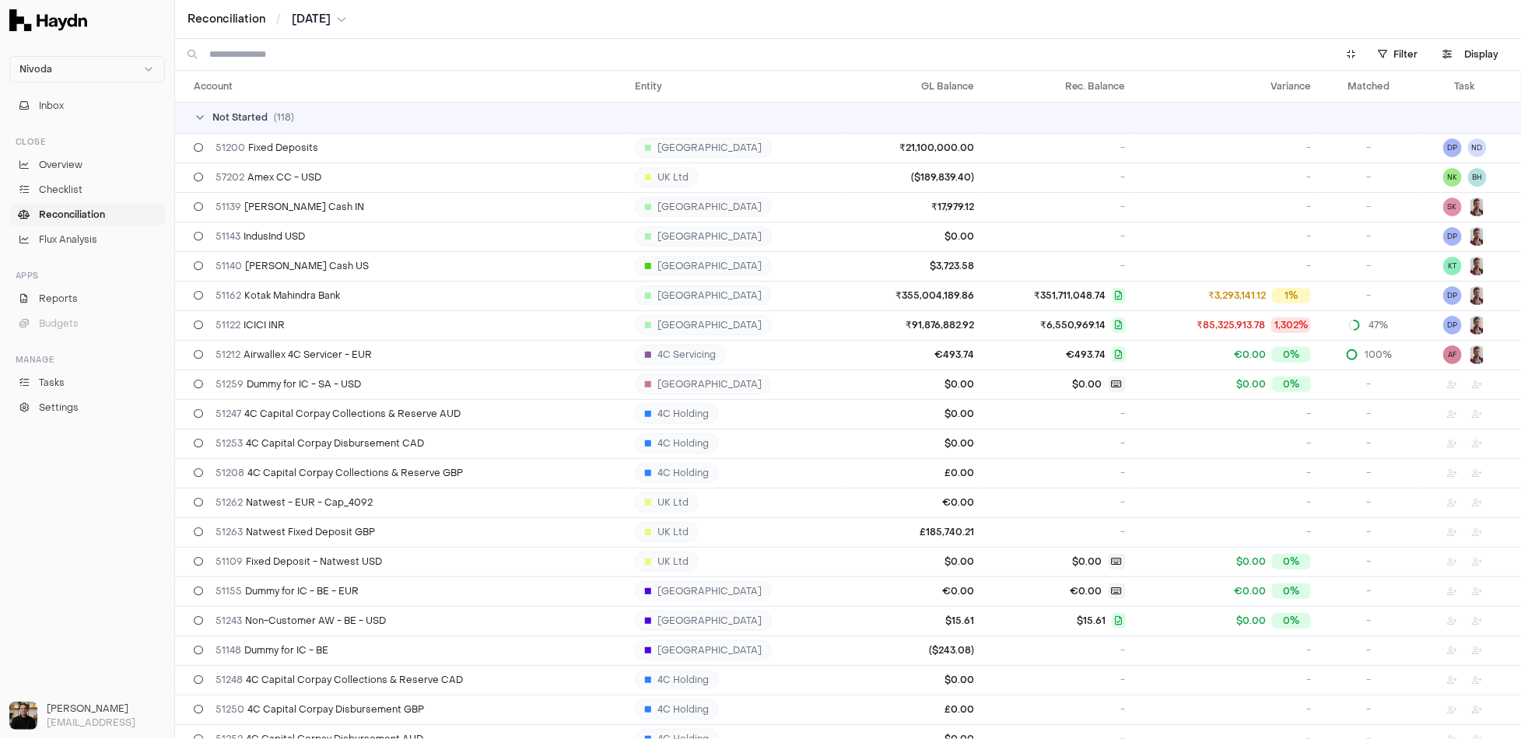
click at [244, 116] on span "Not Started" at bounding box center [239, 117] width 55 height 12
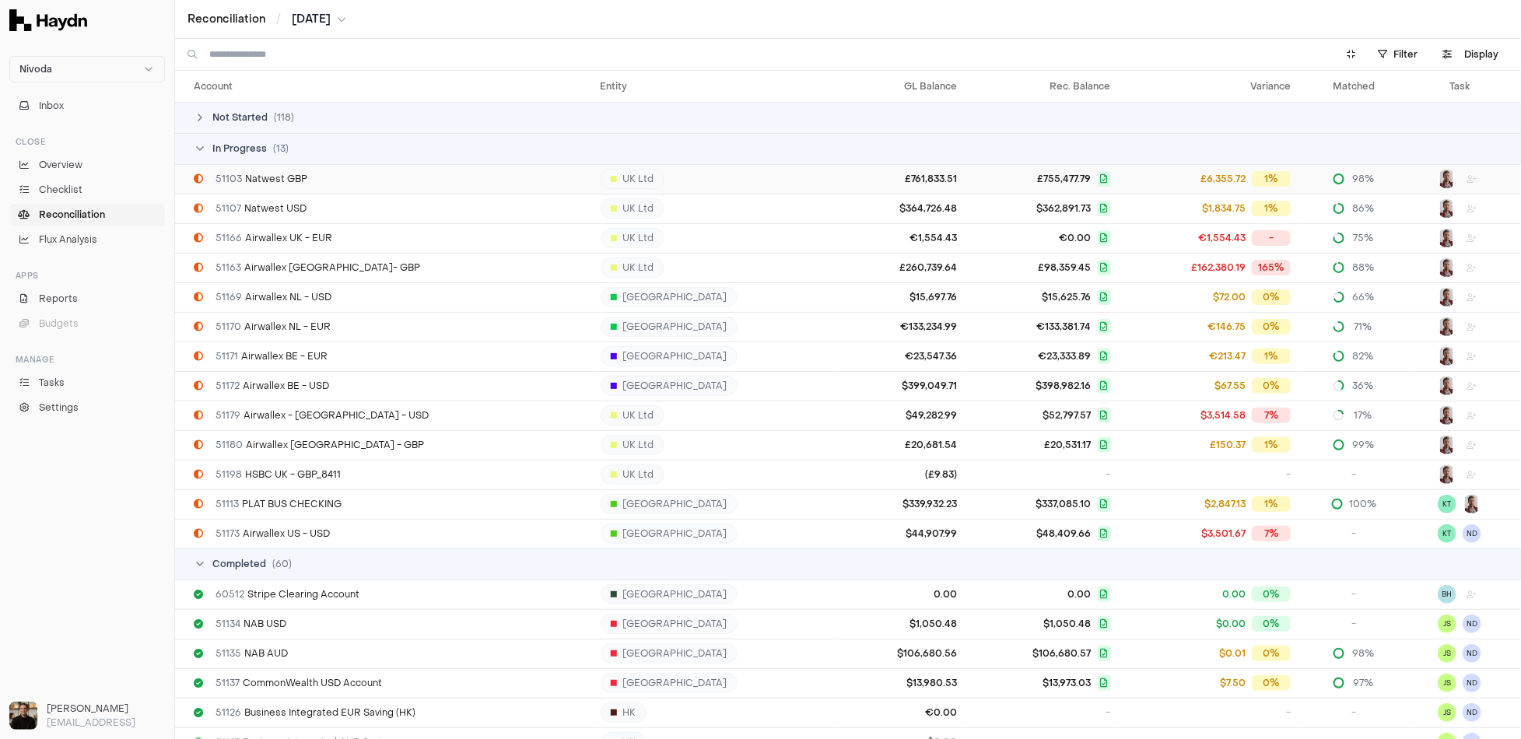
click at [298, 181] on span "51103 Natwest GBP" at bounding box center [262, 179] width 92 height 12
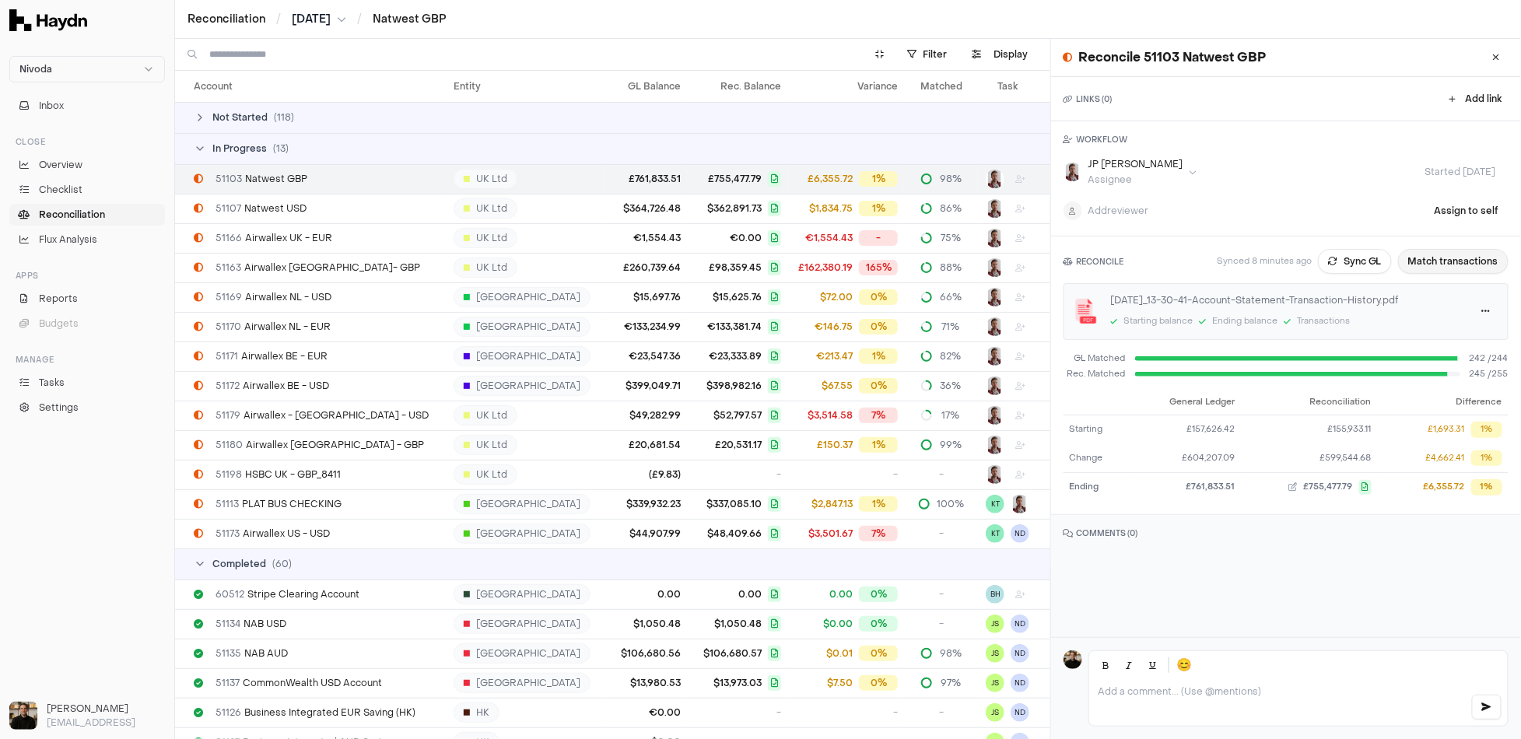
click at [1432, 258] on button "Match transactions" at bounding box center [1453, 261] width 111 height 25
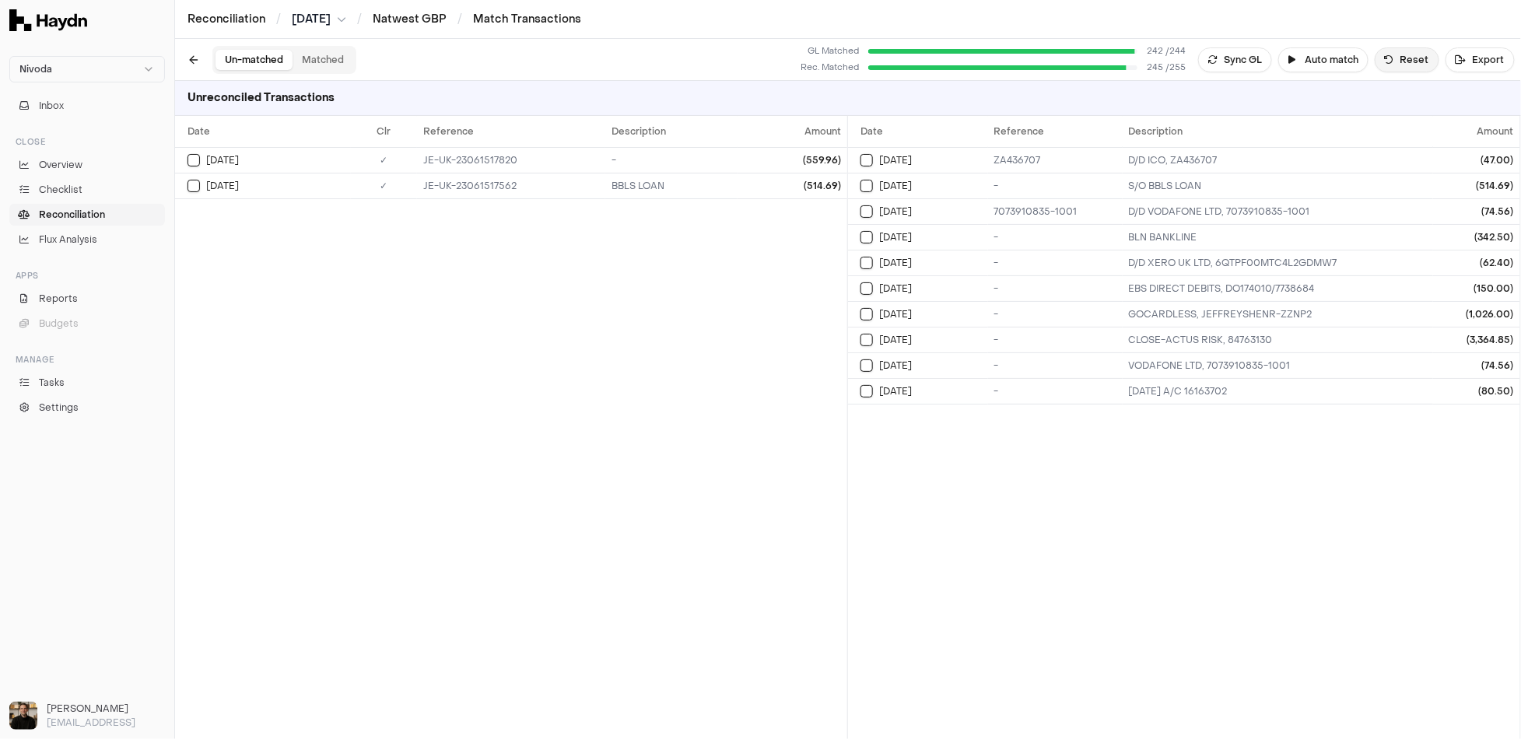
click at [1399, 59] on button "Reset" at bounding box center [1407, 59] width 65 height 25
